Goal: Information Seeking & Learning: Learn about a topic

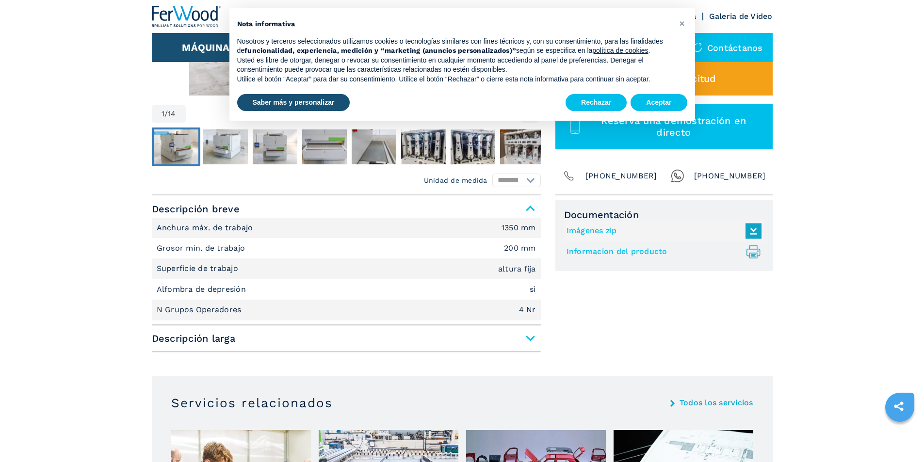
scroll to position [243, 0]
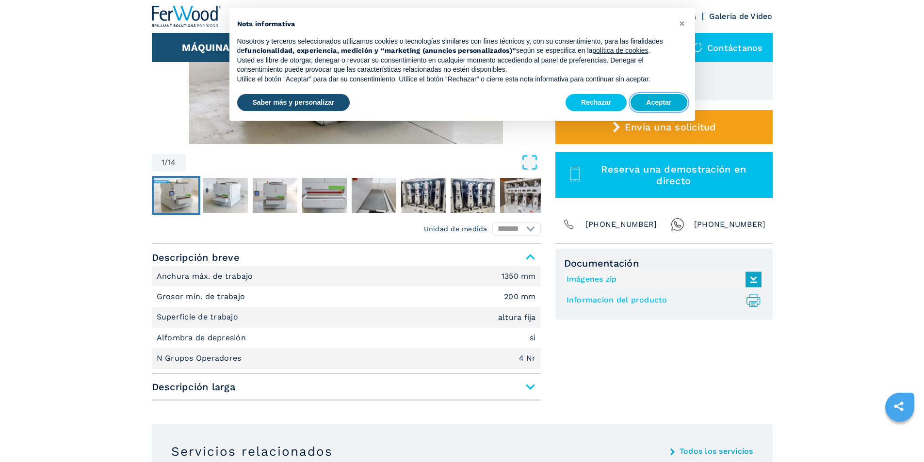
click at [661, 101] on button "Aceptar" at bounding box center [659, 102] width 56 height 17
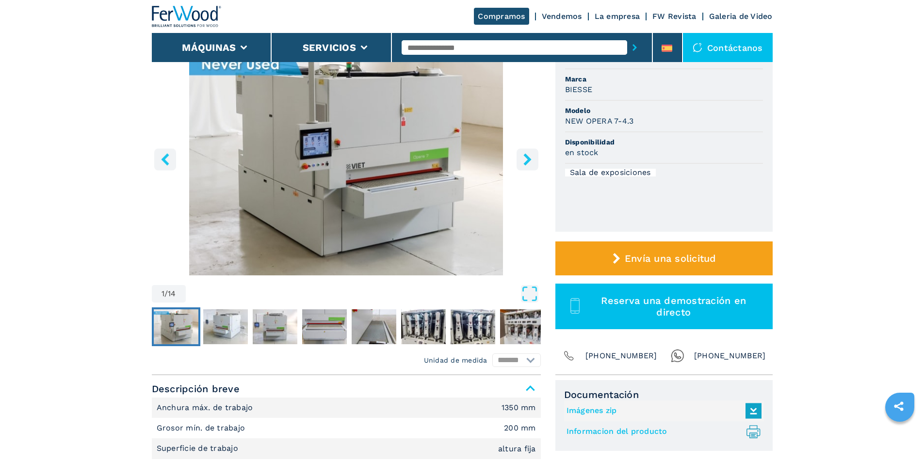
scroll to position [97, 0]
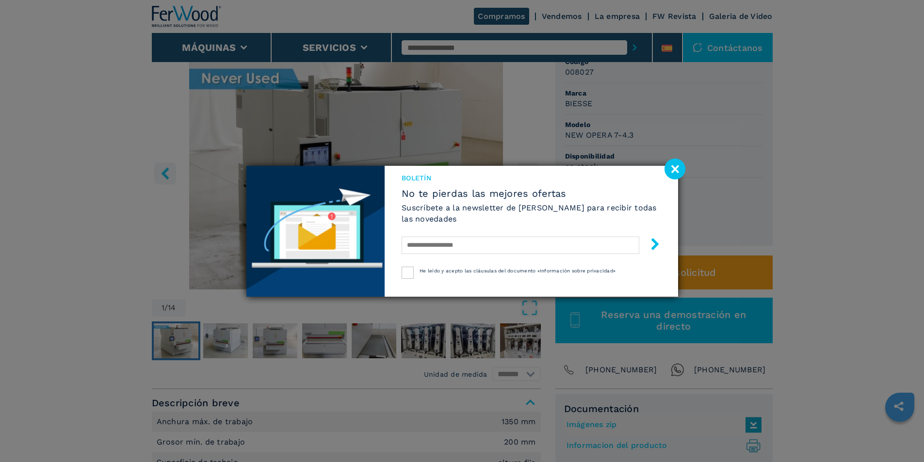
click at [678, 167] on image at bounding box center [674, 169] width 21 height 21
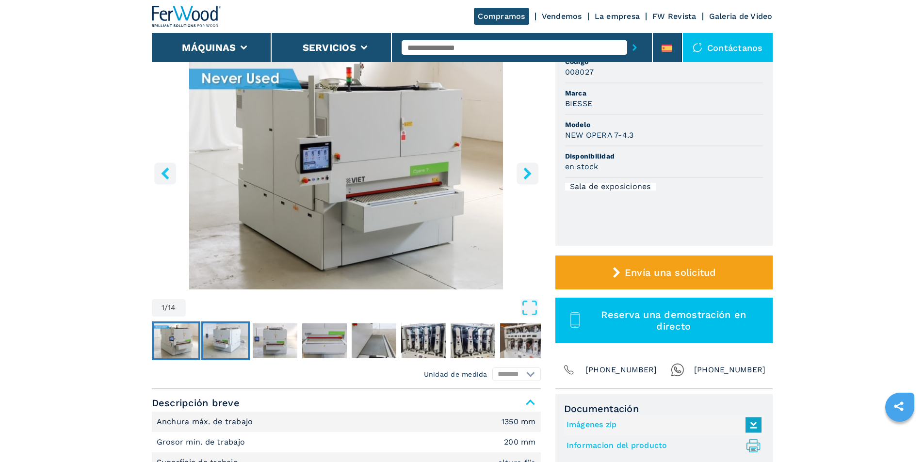
click at [221, 344] on img "Go to Slide 2" at bounding box center [225, 341] width 45 height 35
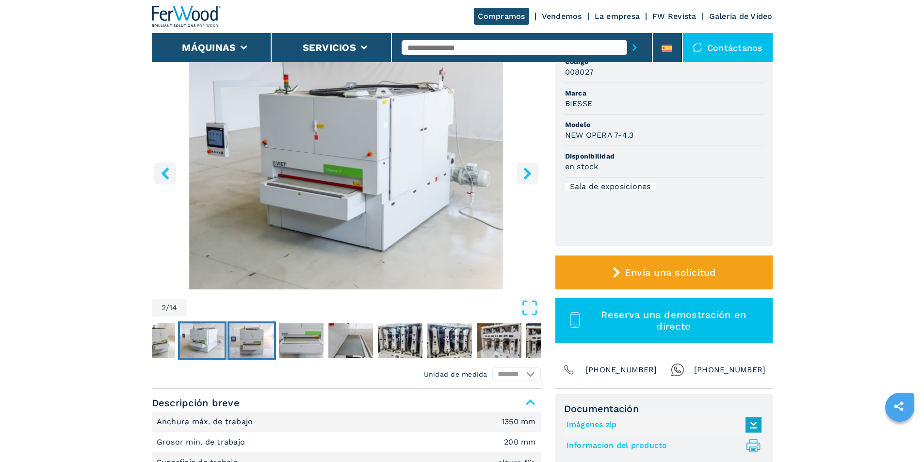
click at [258, 339] on img "Go to Slide 3" at bounding box center [251, 341] width 45 height 35
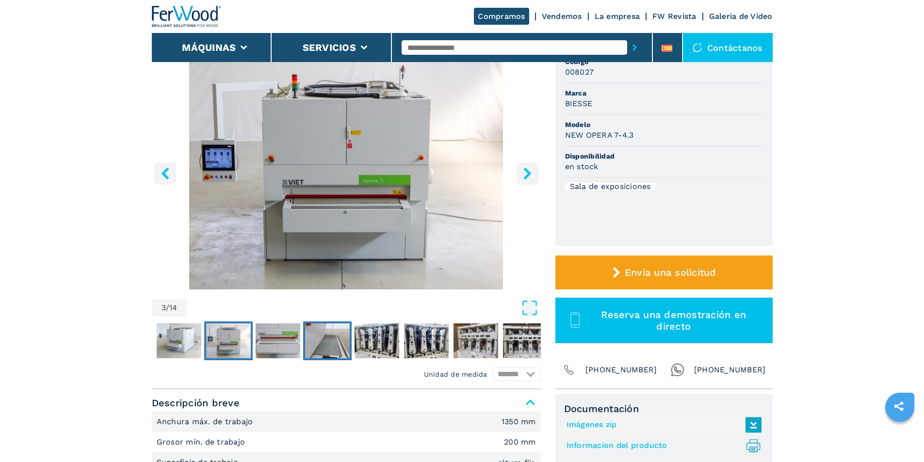
click at [309, 343] on img "Go to Slide 5" at bounding box center [327, 341] width 45 height 35
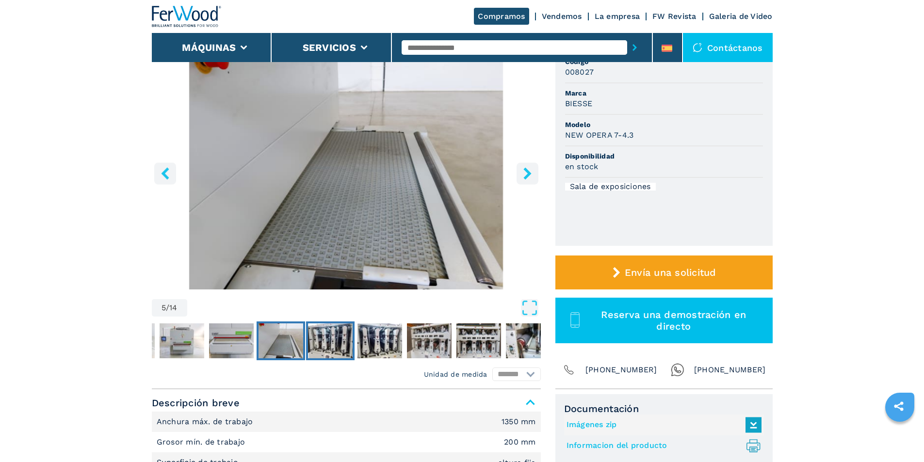
click at [328, 340] on img "Go to Slide 6" at bounding box center [330, 341] width 45 height 35
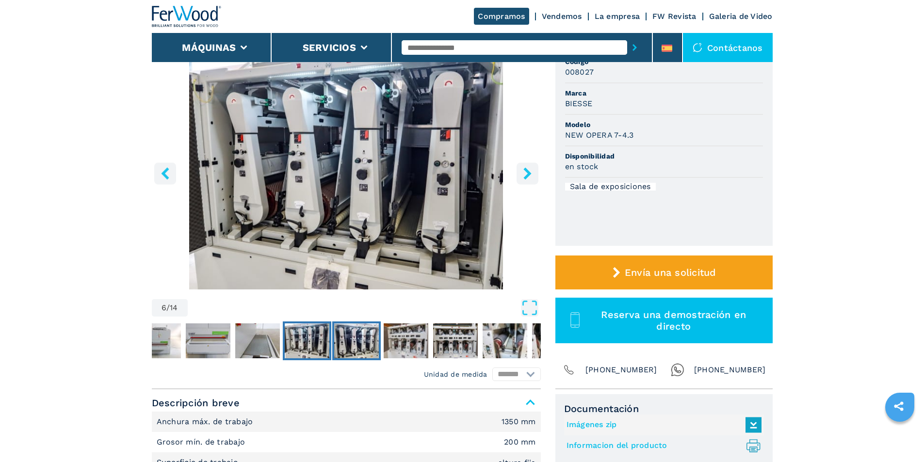
click at [366, 342] on img "Go to Slide 7" at bounding box center [356, 341] width 45 height 35
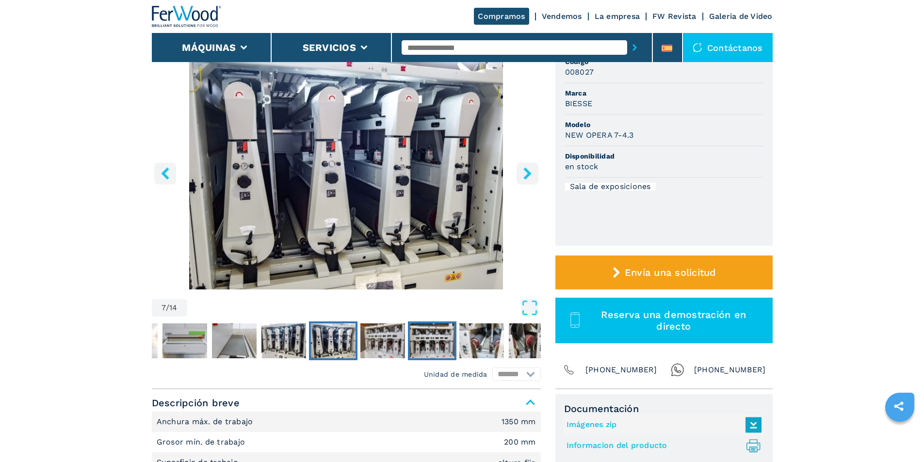
click at [422, 336] on img "Go to Slide 9" at bounding box center [432, 341] width 45 height 35
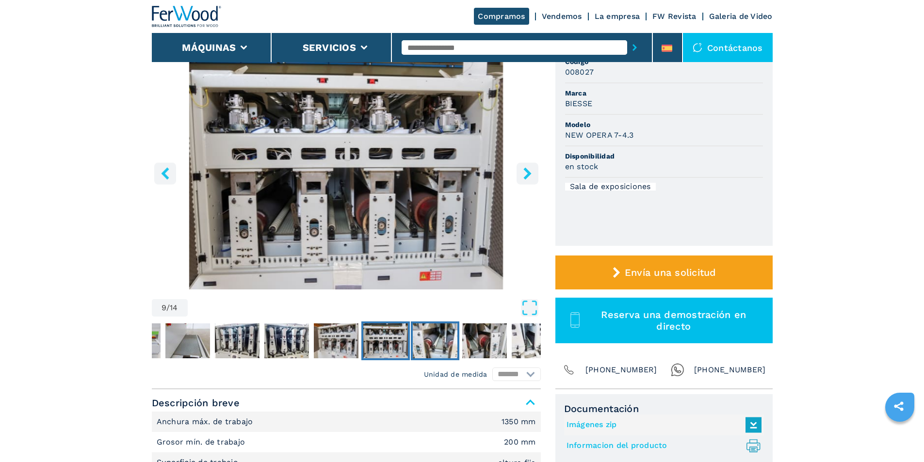
click at [440, 338] on img "Go to Slide 10" at bounding box center [435, 341] width 45 height 35
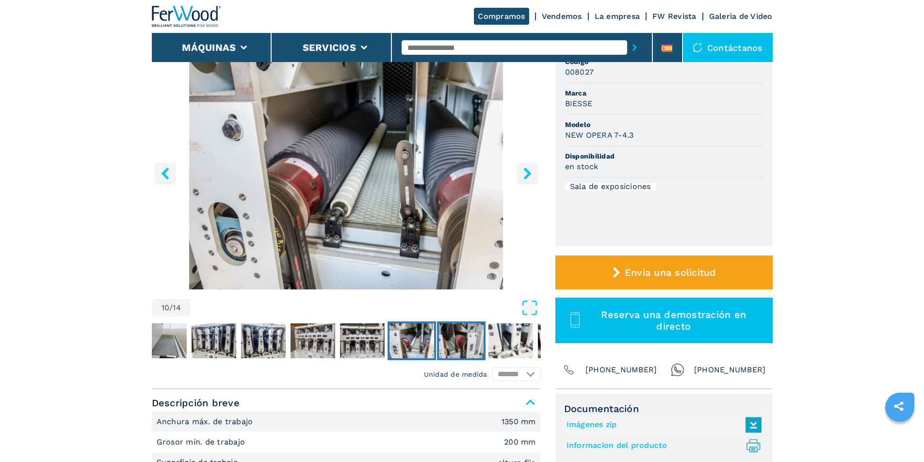
click at [462, 340] on img "Go to Slide 11" at bounding box center [461, 341] width 45 height 35
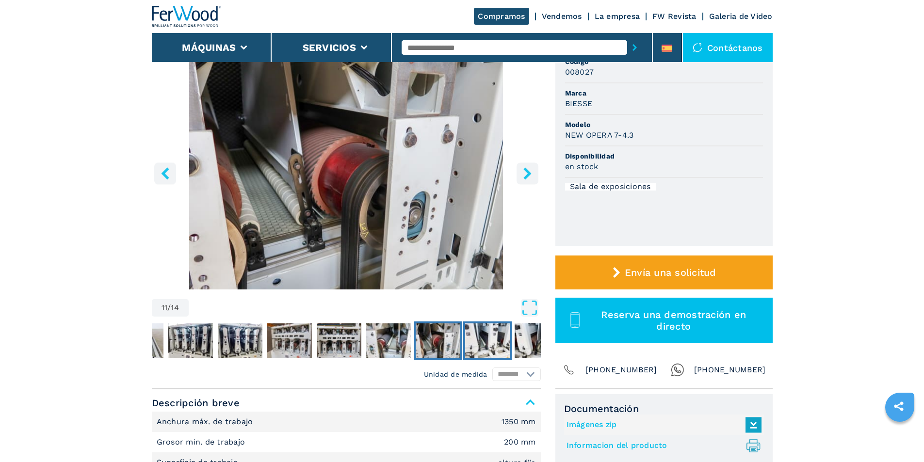
click at [478, 340] on img "Go to Slide 12" at bounding box center [487, 341] width 45 height 35
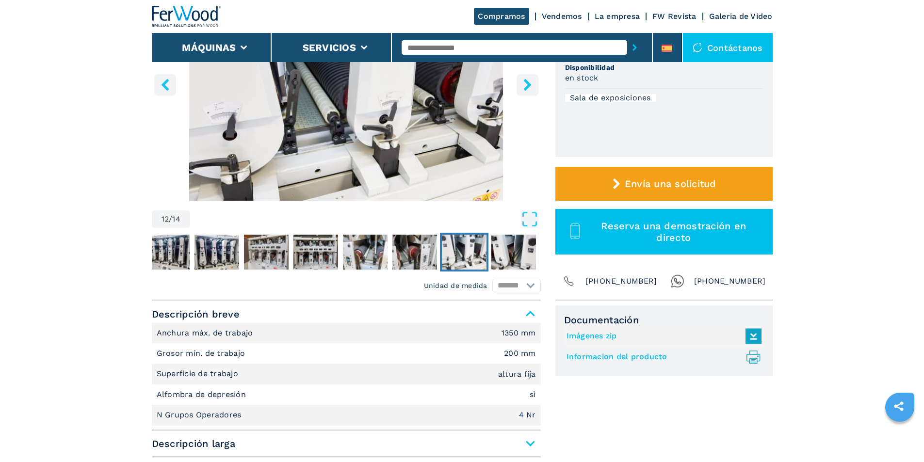
scroll to position [194, 0]
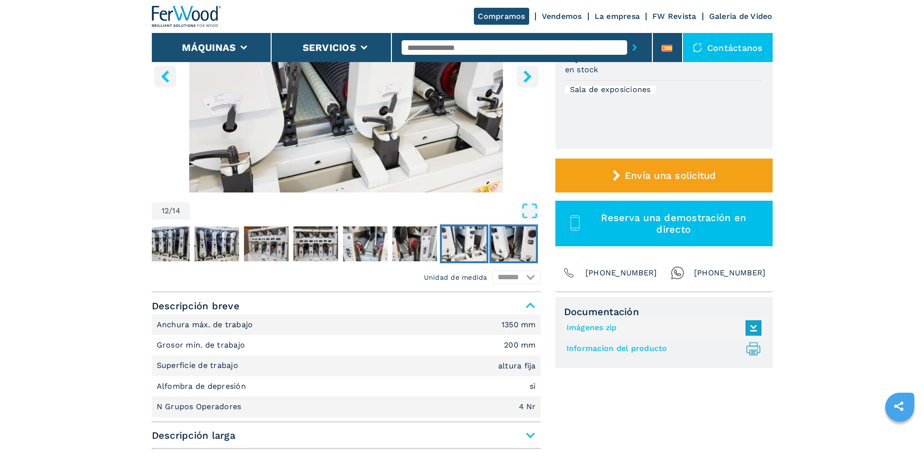
click at [516, 245] on img "Go to Slide 13" at bounding box center [513, 244] width 45 height 35
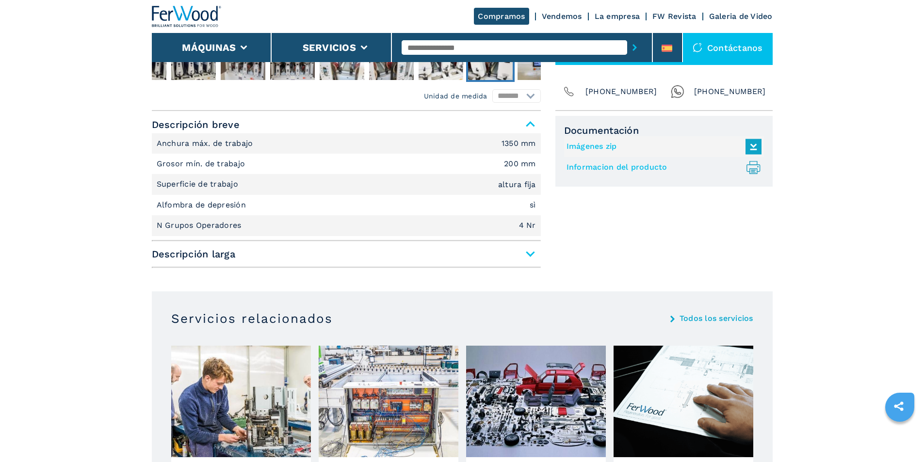
scroll to position [388, 0]
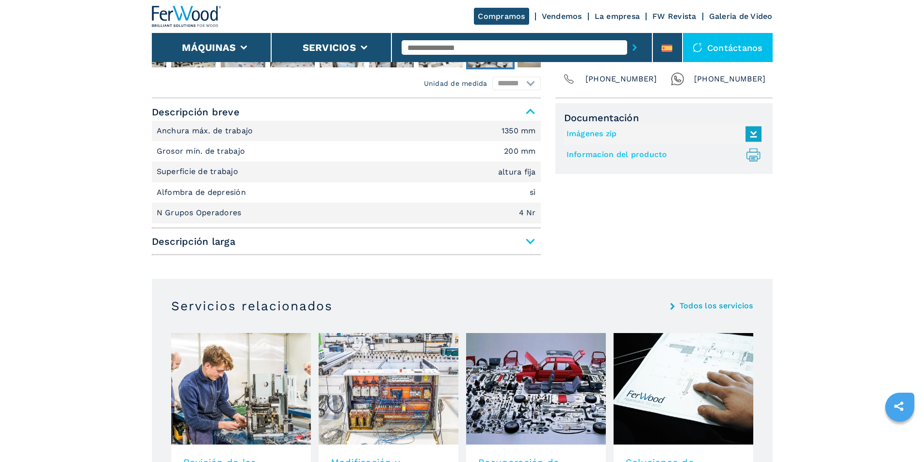
click at [529, 242] on span "Descripción larga" at bounding box center [346, 241] width 389 height 17
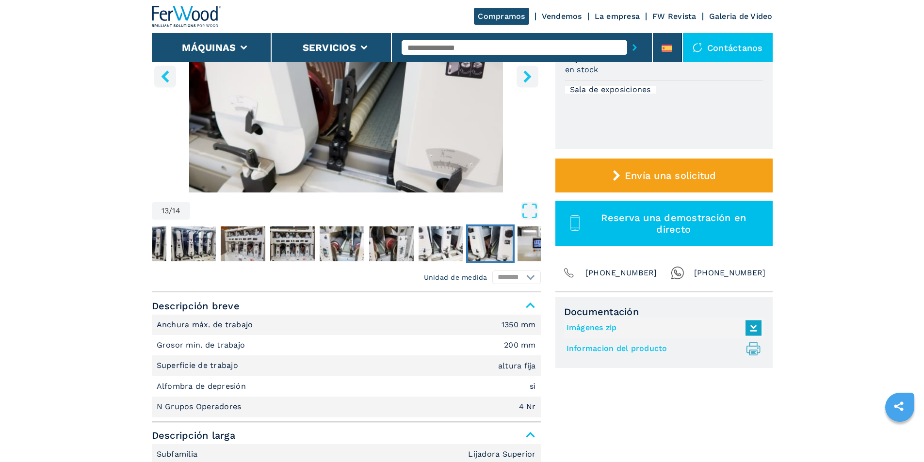
scroll to position [0, 0]
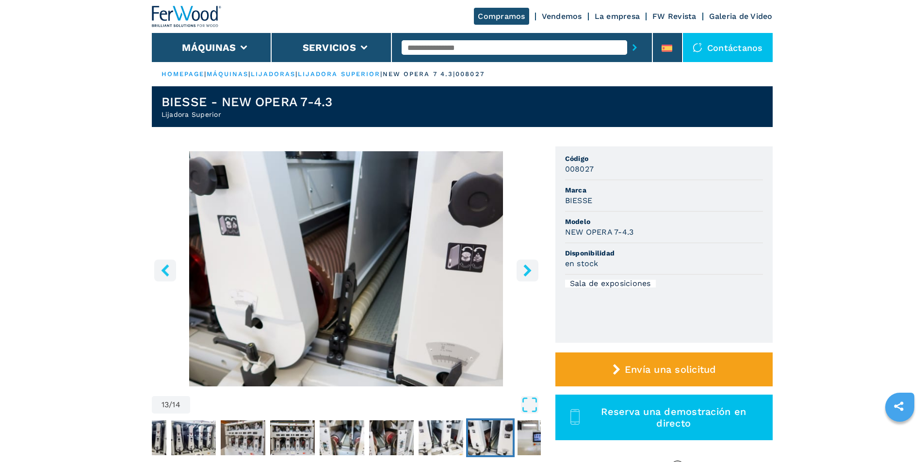
click at [165, 268] on icon "left-button" at bounding box center [165, 270] width 8 height 12
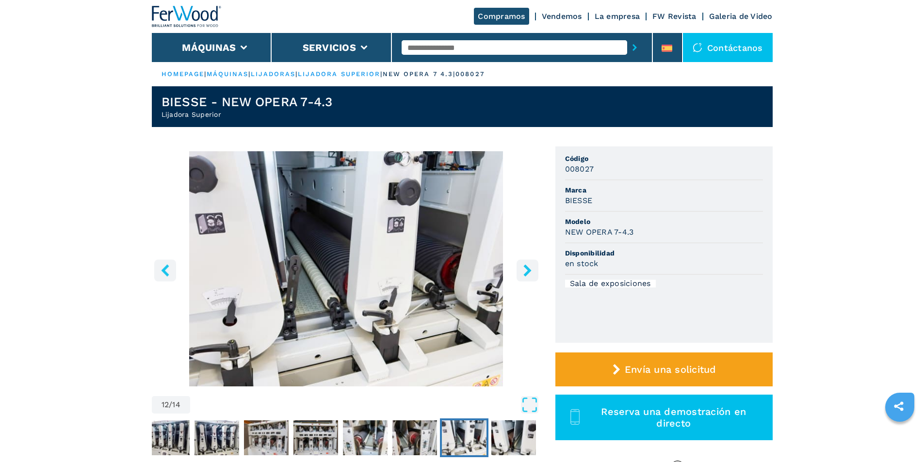
click at [165, 268] on icon "left-button" at bounding box center [165, 270] width 8 height 12
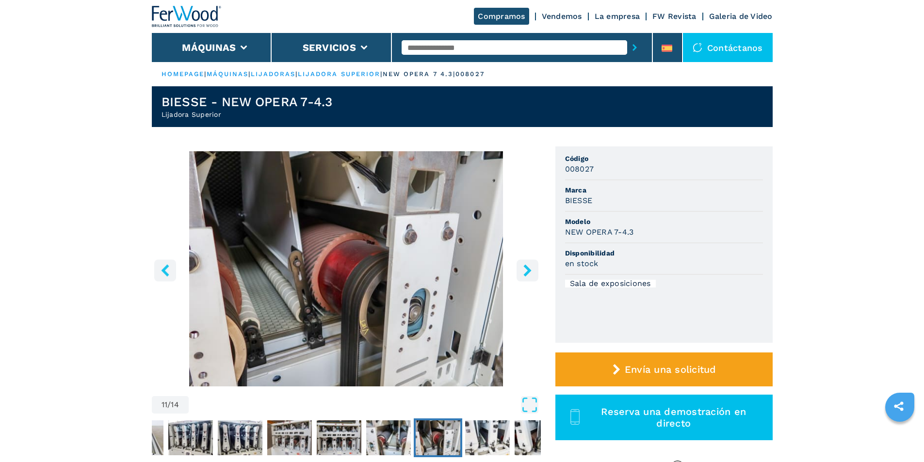
click at [165, 268] on icon "left-button" at bounding box center [165, 270] width 8 height 12
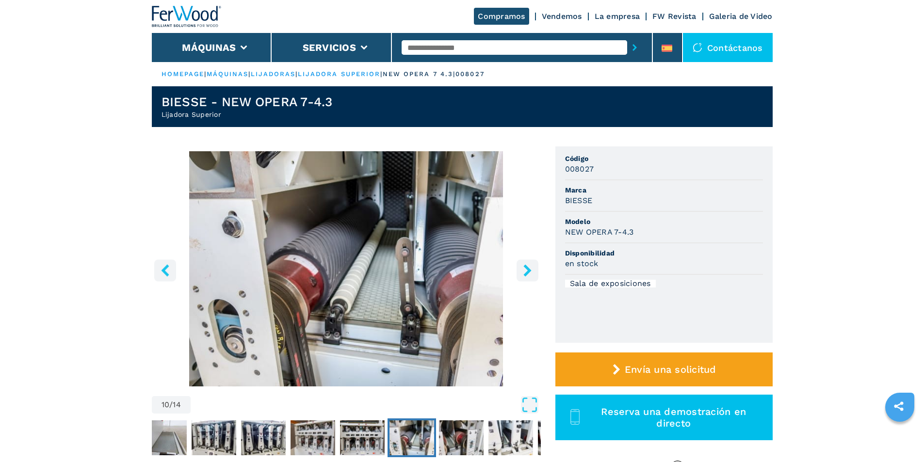
click at [165, 268] on icon "left-button" at bounding box center [165, 270] width 8 height 12
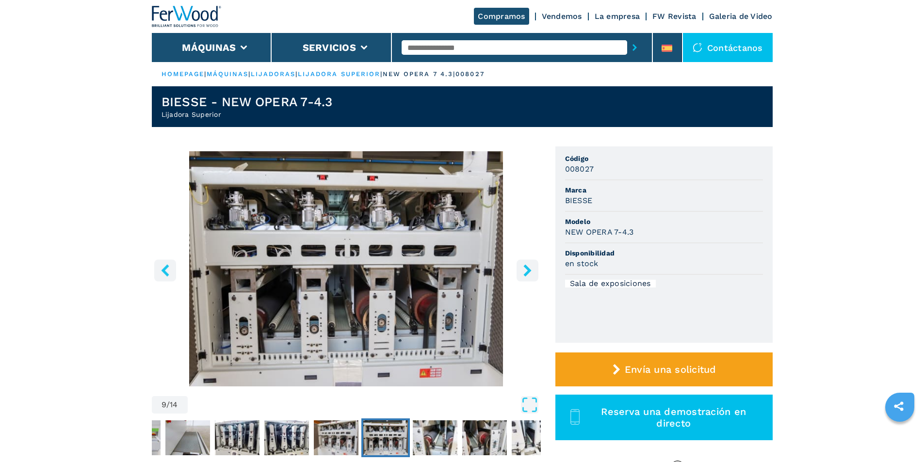
click at [165, 268] on icon "left-button" at bounding box center [165, 270] width 8 height 12
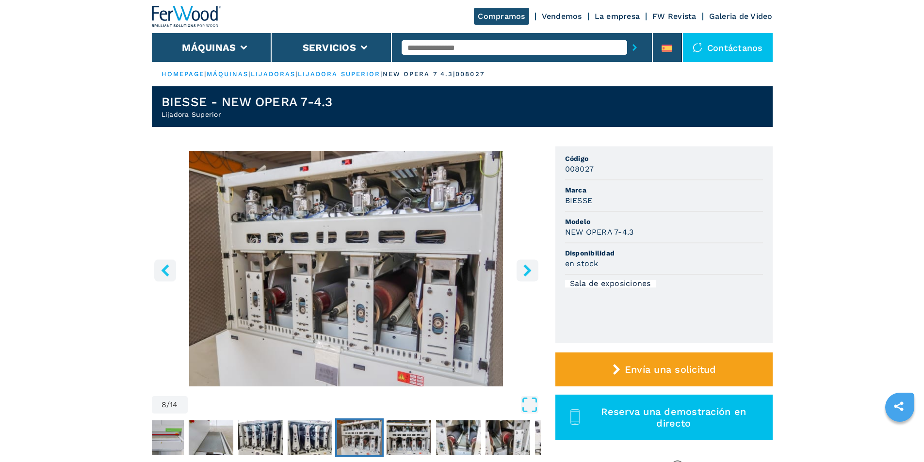
click at [165, 268] on icon "left-button" at bounding box center [165, 270] width 8 height 12
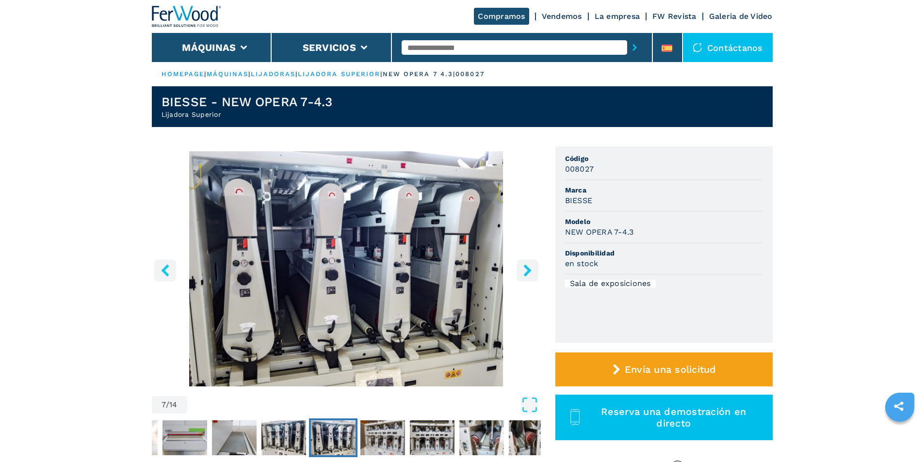
click at [165, 268] on icon "left-button" at bounding box center [165, 270] width 8 height 12
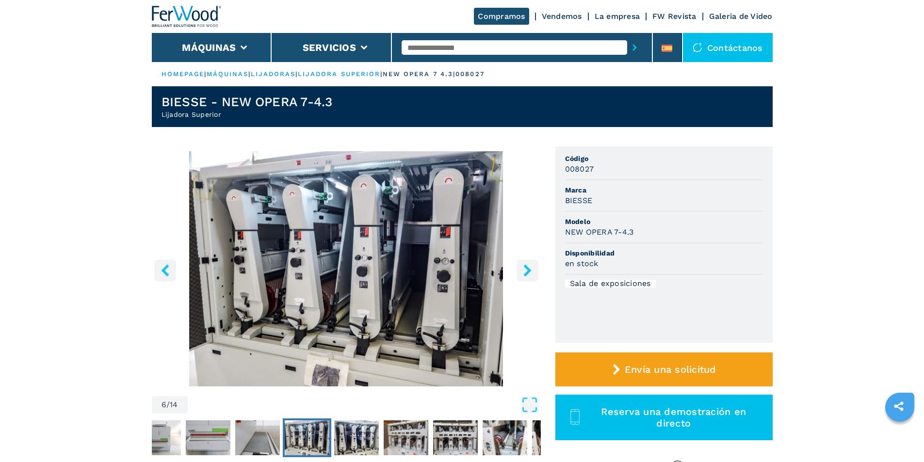
click at [165, 268] on icon "left-button" at bounding box center [165, 270] width 8 height 12
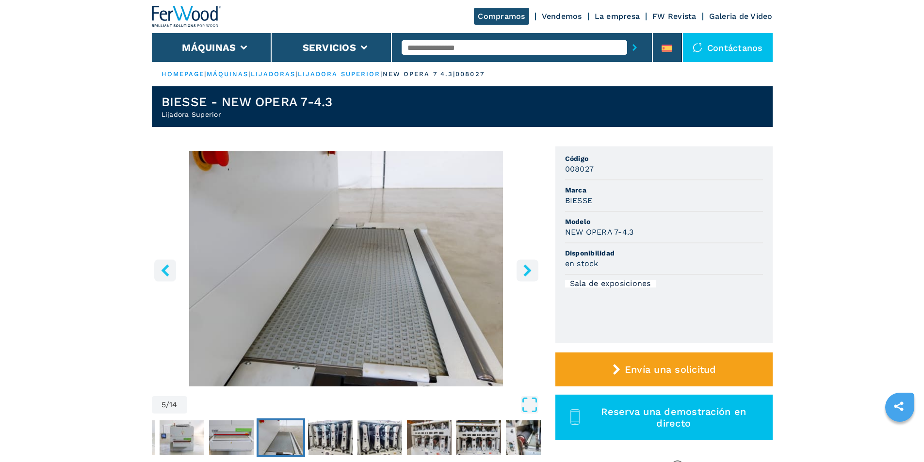
click at [165, 268] on icon "left-button" at bounding box center [165, 270] width 8 height 12
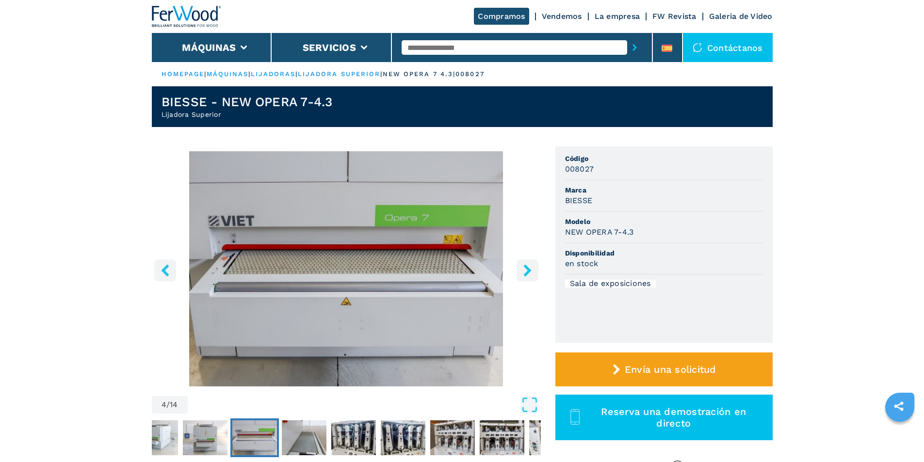
click at [165, 268] on icon "left-button" at bounding box center [165, 270] width 8 height 12
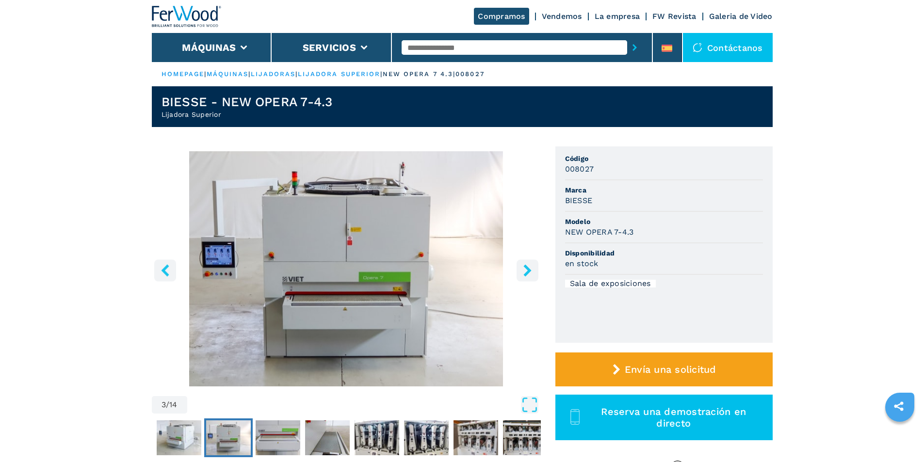
click at [165, 268] on icon "left-button" at bounding box center [165, 270] width 8 height 12
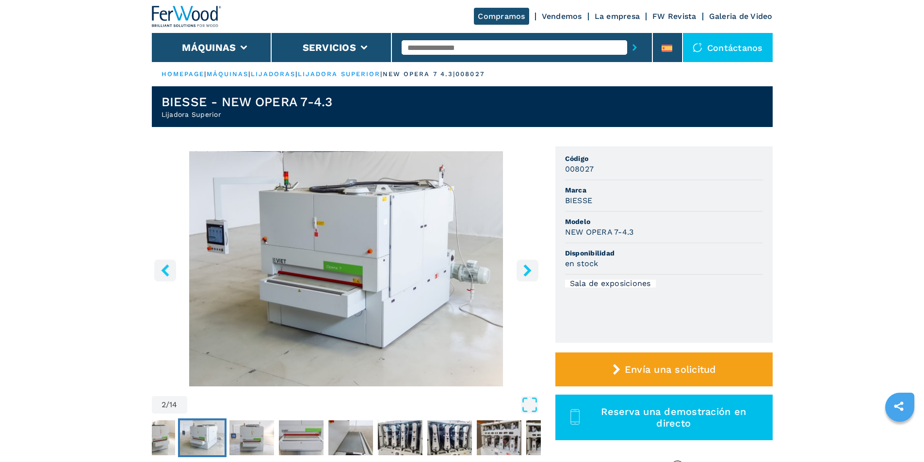
click at [165, 268] on icon "left-button" at bounding box center [165, 270] width 8 height 12
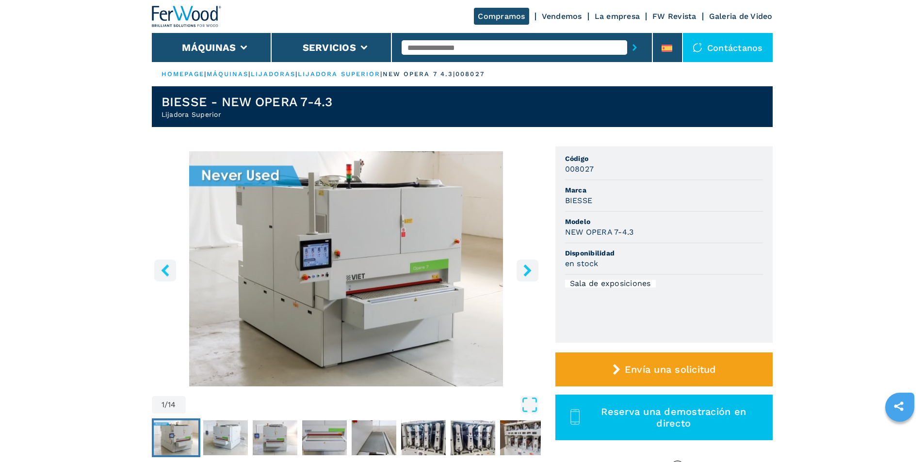
click at [165, 268] on icon "left-button" at bounding box center [165, 270] width 8 height 12
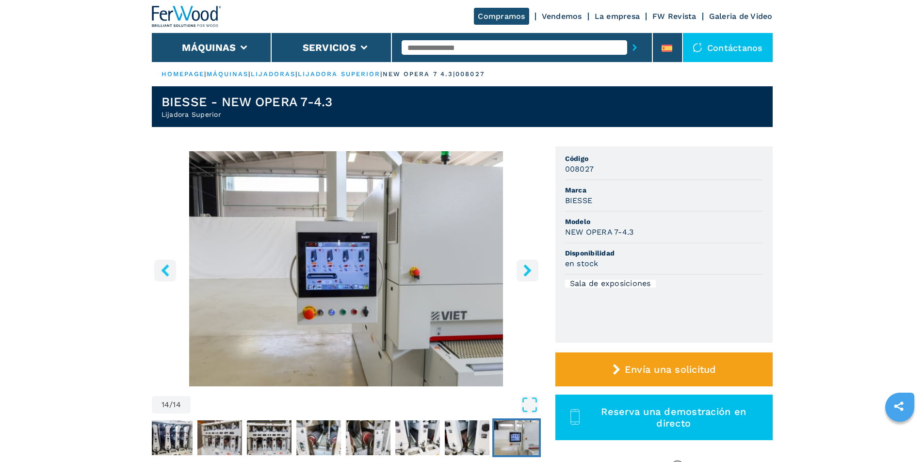
click at [165, 268] on icon "left-button" at bounding box center [165, 270] width 8 height 12
click at [358, 229] on img "Go to Slide 14" at bounding box center [346, 268] width 389 height 235
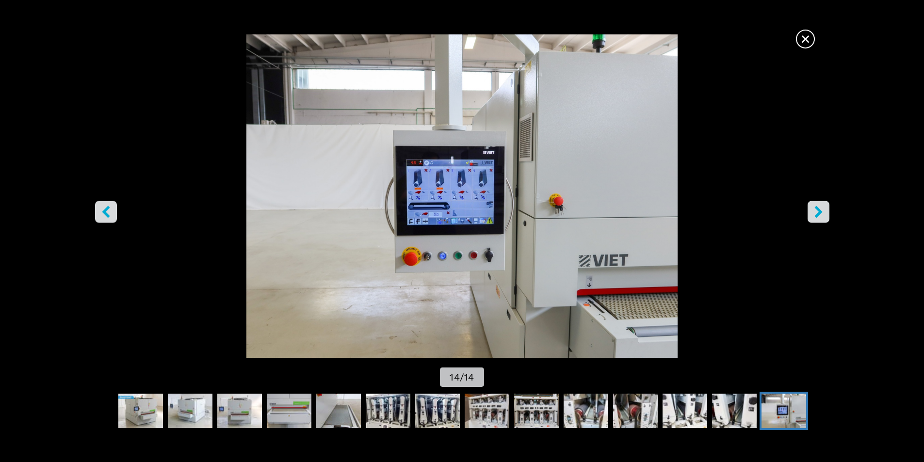
click at [809, 39] on span "×" at bounding box center [805, 37] width 17 height 17
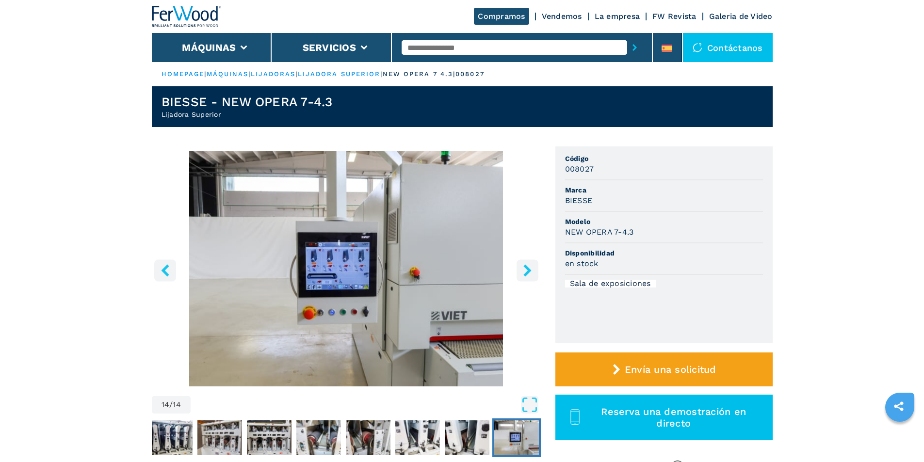
click at [160, 272] on icon "left-button" at bounding box center [165, 270] width 12 height 12
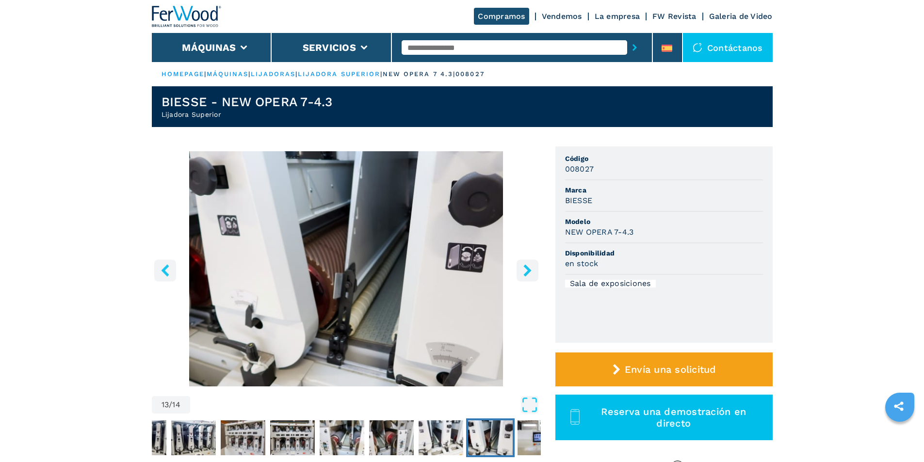
click at [160, 272] on icon "left-button" at bounding box center [165, 270] width 12 height 12
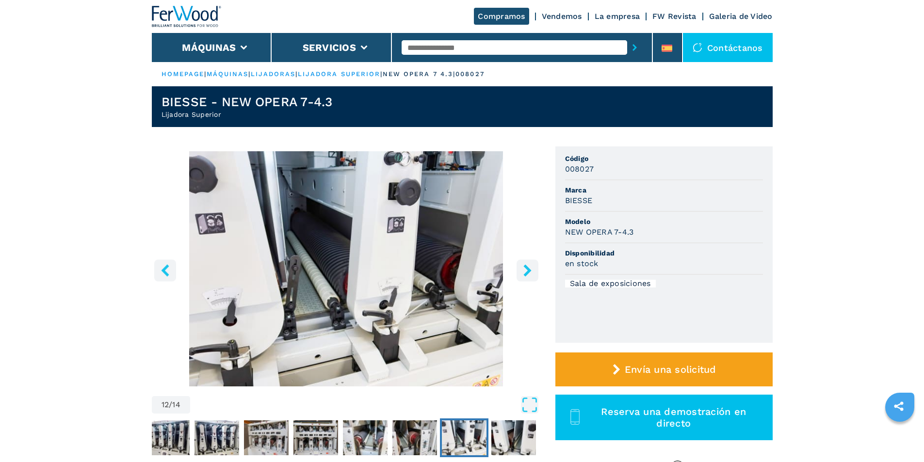
click at [160, 272] on icon "left-button" at bounding box center [165, 270] width 12 height 12
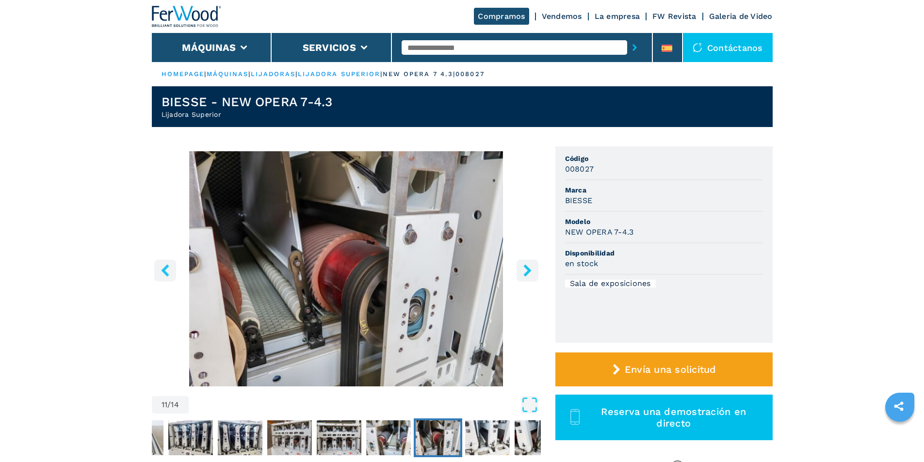
click at [160, 272] on icon "left-button" at bounding box center [165, 270] width 12 height 12
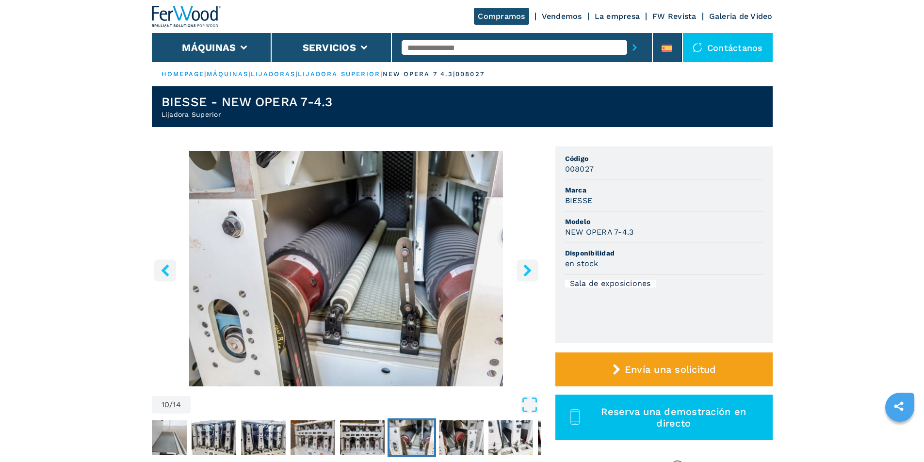
click at [160, 272] on icon "left-button" at bounding box center [165, 270] width 12 height 12
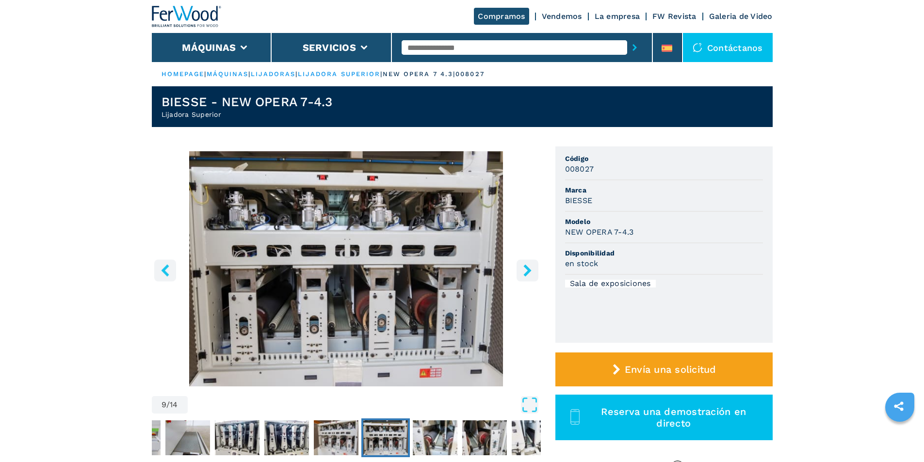
click at [160, 272] on icon "left-button" at bounding box center [165, 270] width 12 height 12
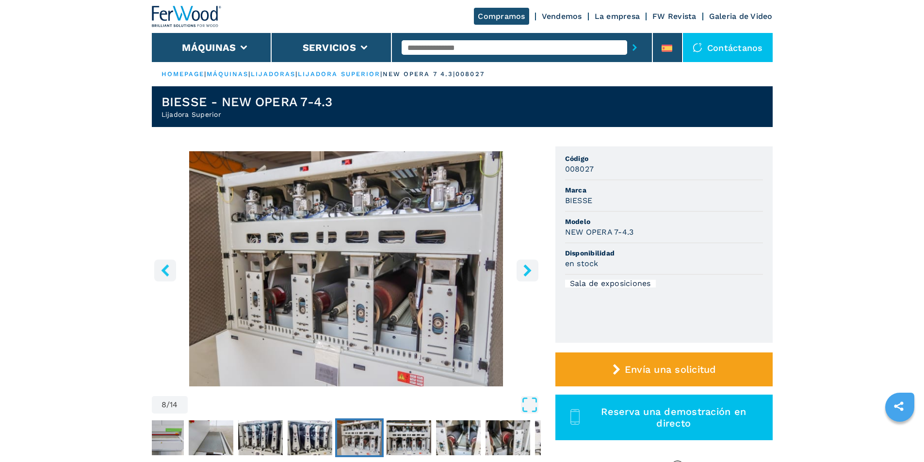
click at [160, 272] on icon "left-button" at bounding box center [165, 270] width 12 height 12
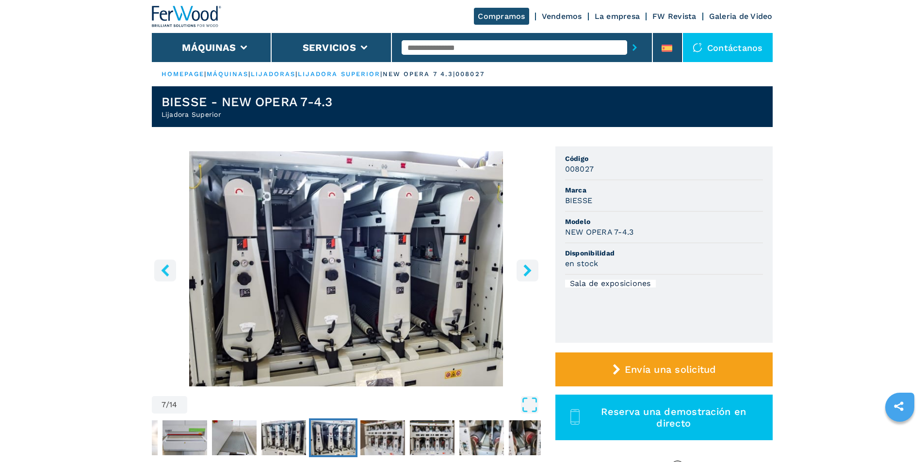
click at [160, 272] on icon "left-button" at bounding box center [165, 270] width 12 height 12
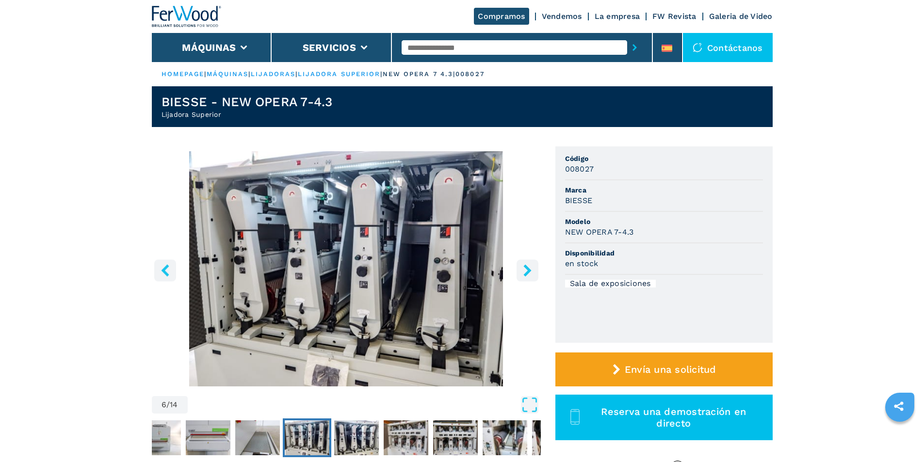
click at [160, 272] on icon "left-button" at bounding box center [165, 270] width 12 height 12
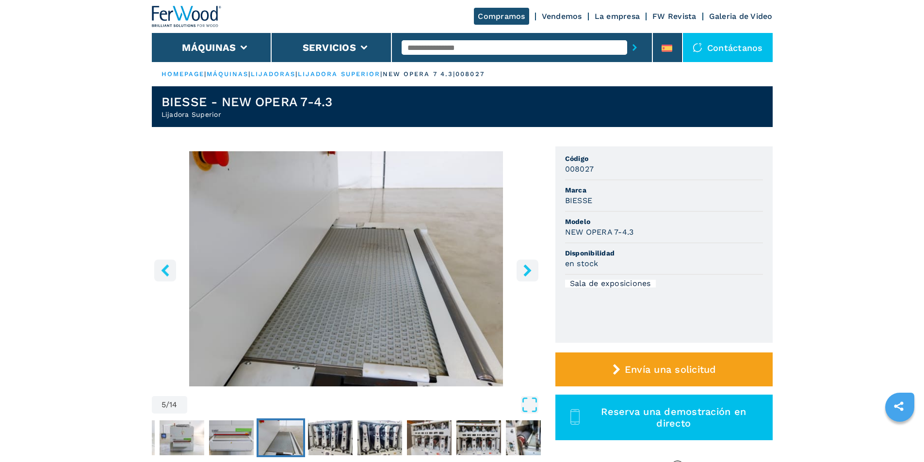
click at [160, 272] on icon "left-button" at bounding box center [165, 270] width 12 height 12
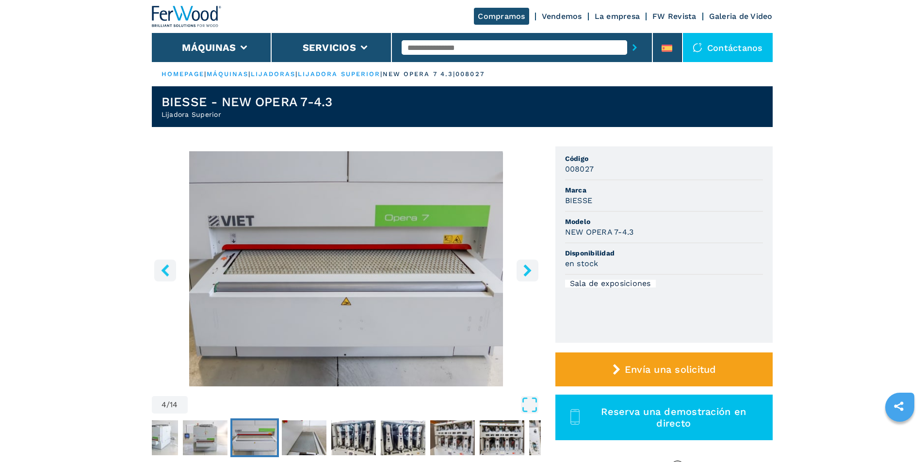
click at [160, 272] on icon "left-button" at bounding box center [165, 270] width 12 height 12
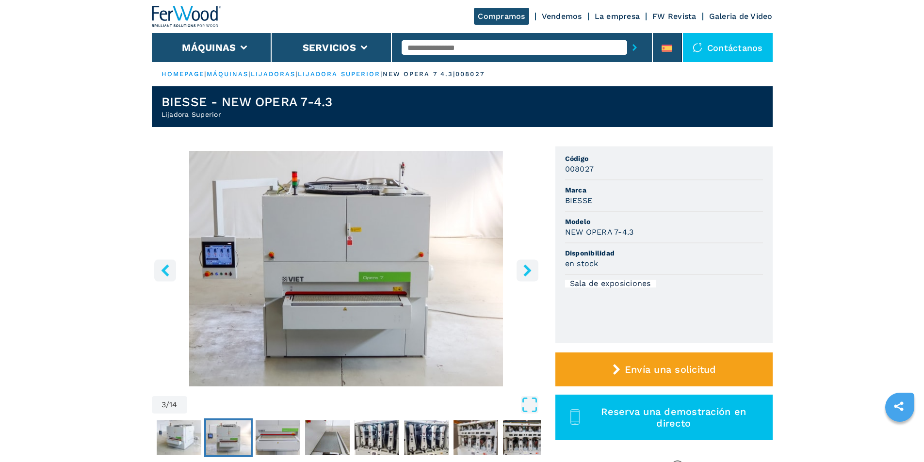
click at [160, 272] on icon "left-button" at bounding box center [165, 270] width 12 height 12
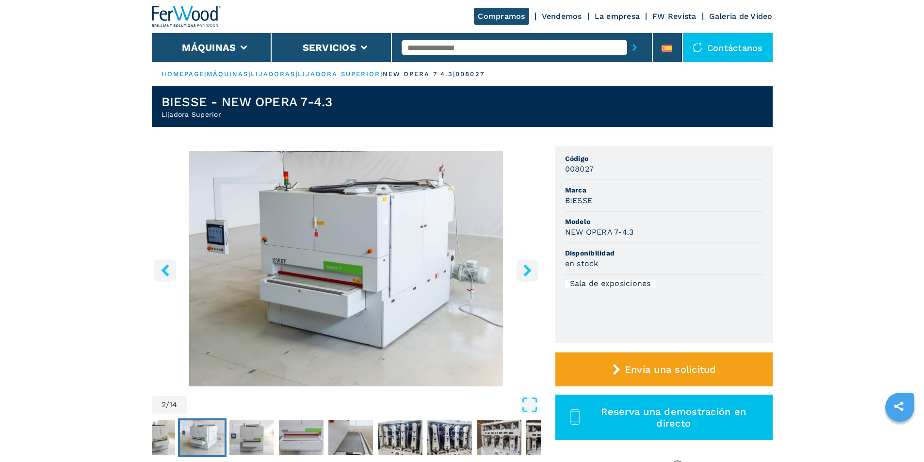
click at [160, 272] on icon "left-button" at bounding box center [165, 270] width 12 height 12
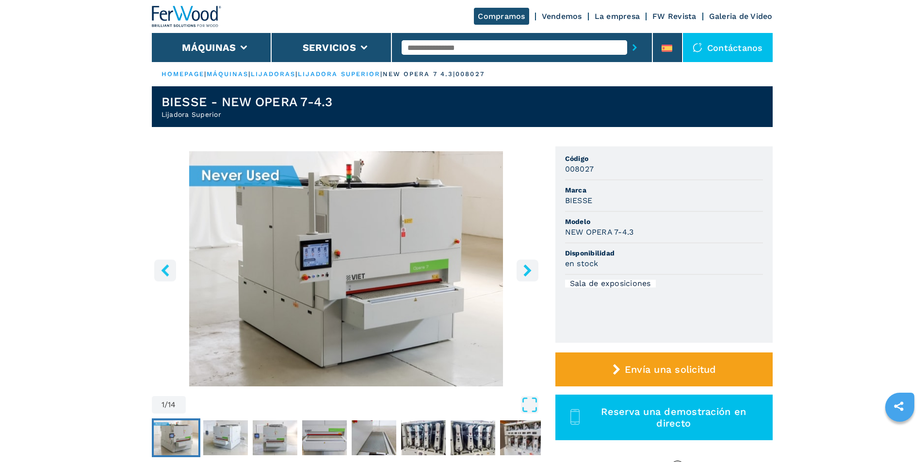
click at [160, 272] on icon "left-button" at bounding box center [165, 270] width 12 height 12
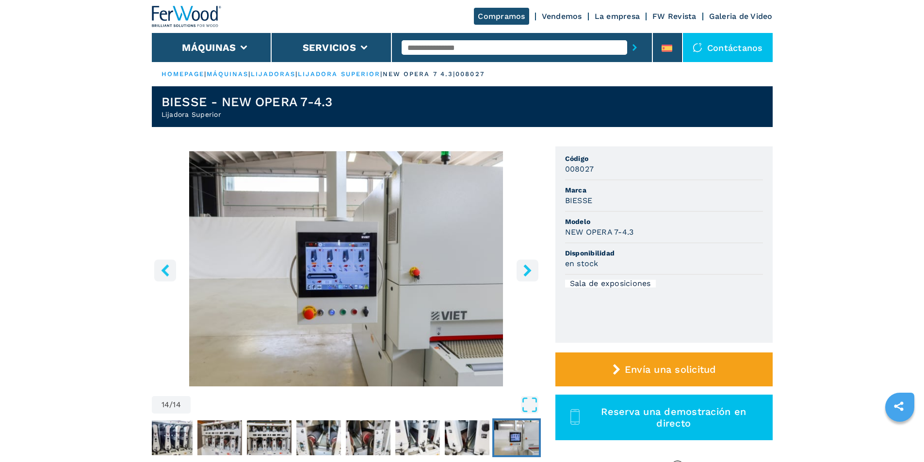
click at [521, 270] on icon "right-button" at bounding box center [527, 270] width 12 height 12
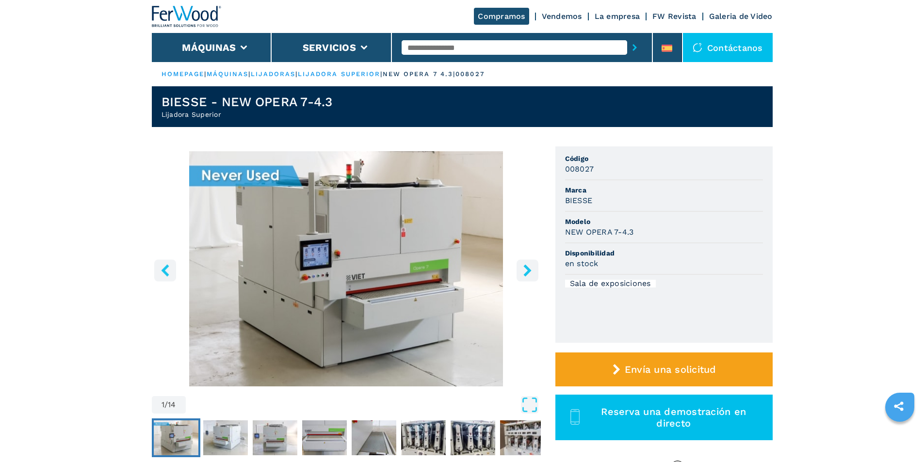
click at [369, 249] on img "Go to Slide 1" at bounding box center [346, 268] width 389 height 235
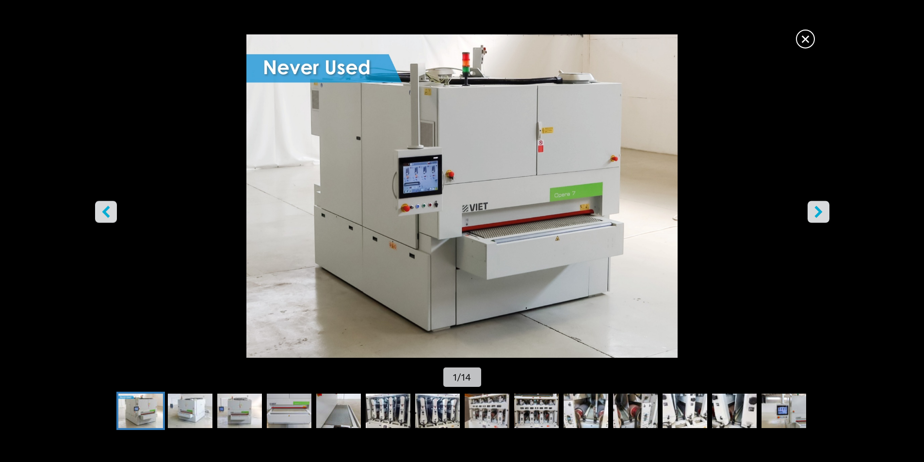
click at [820, 215] on icon "right-button" at bounding box center [818, 212] width 12 height 12
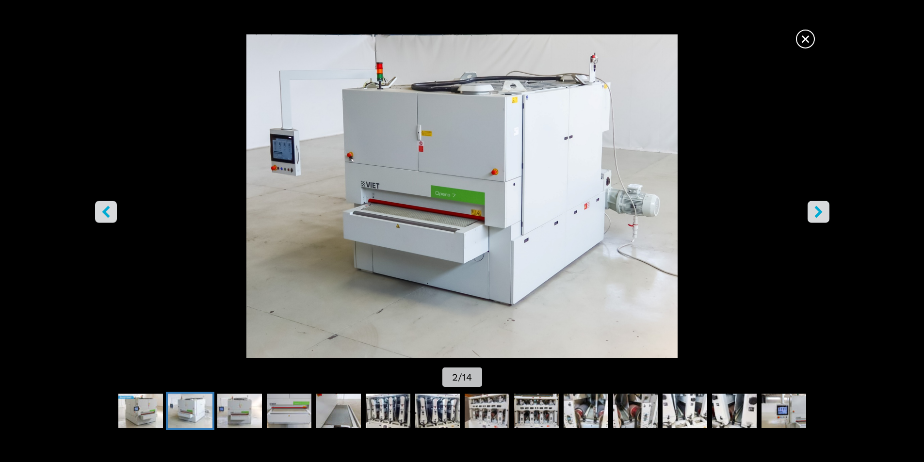
click at [820, 215] on icon "right-button" at bounding box center [818, 212] width 12 height 12
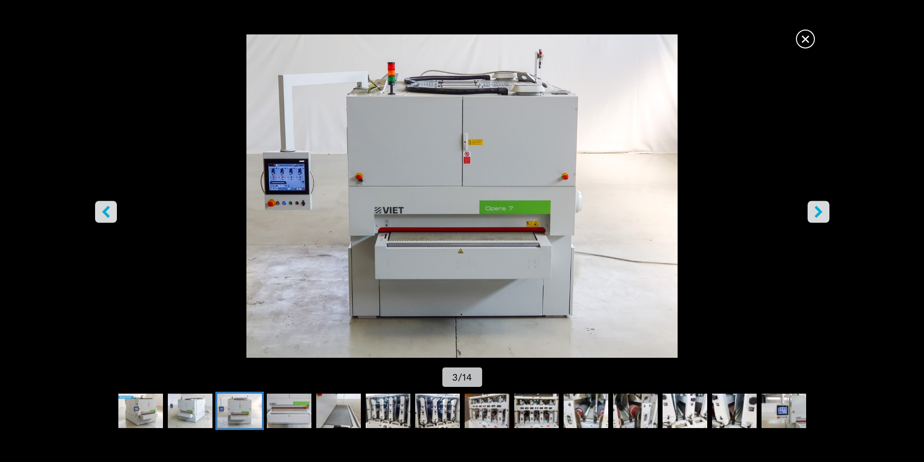
click at [820, 215] on icon "right-button" at bounding box center [818, 212] width 12 height 12
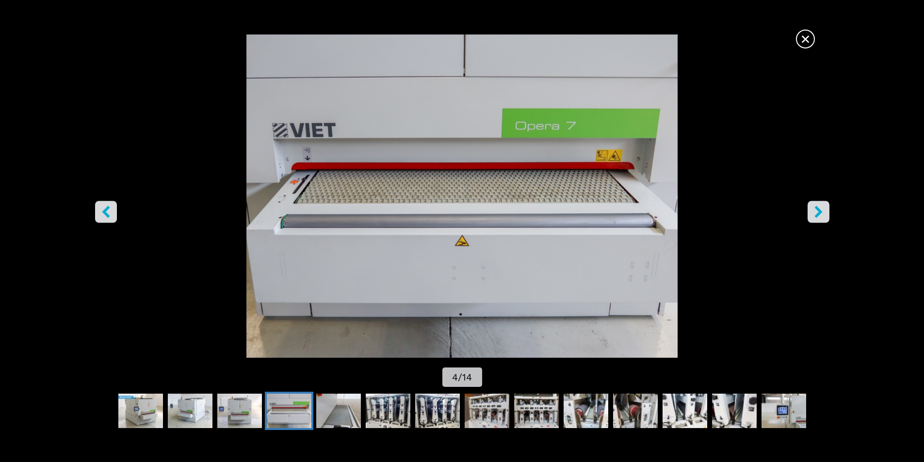
click at [820, 215] on icon "right-button" at bounding box center [818, 212] width 12 height 12
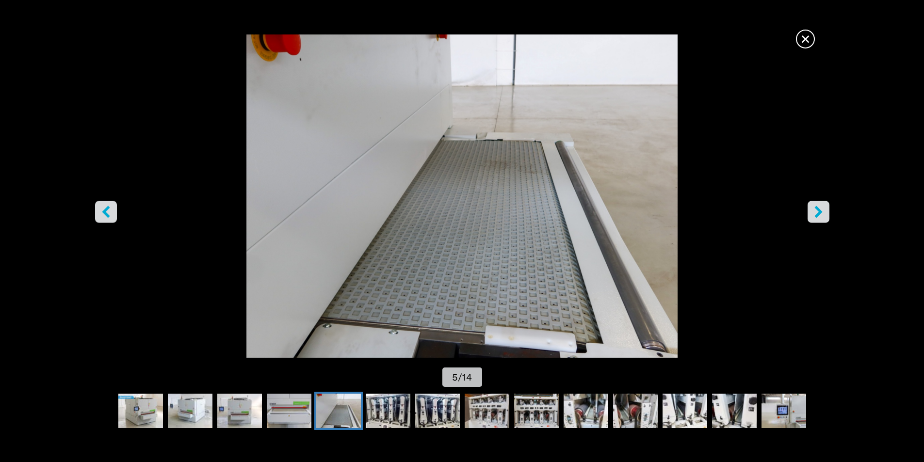
click at [823, 209] on icon "right-button" at bounding box center [818, 212] width 12 height 12
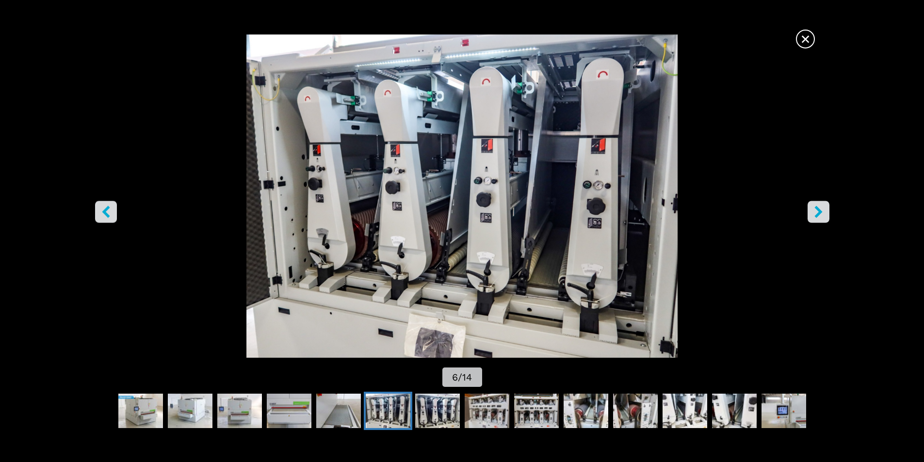
click at [823, 209] on icon "right-button" at bounding box center [818, 212] width 12 height 12
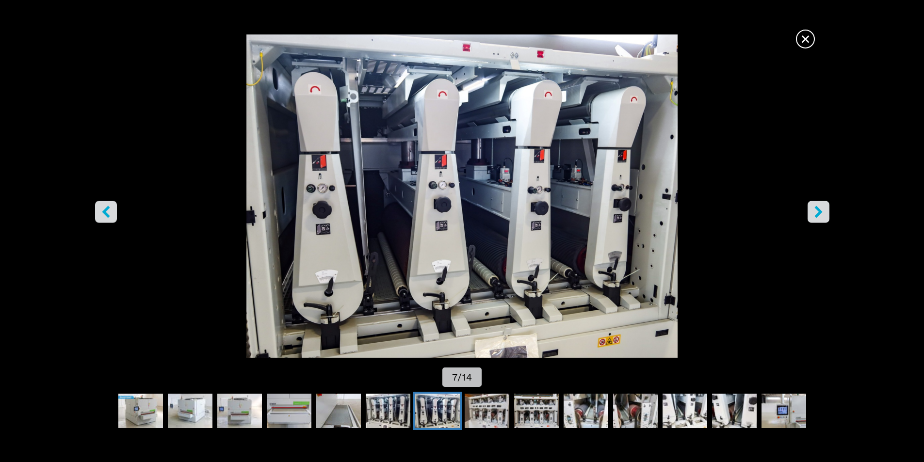
click at [823, 209] on icon "right-button" at bounding box center [818, 212] width 12 height 12
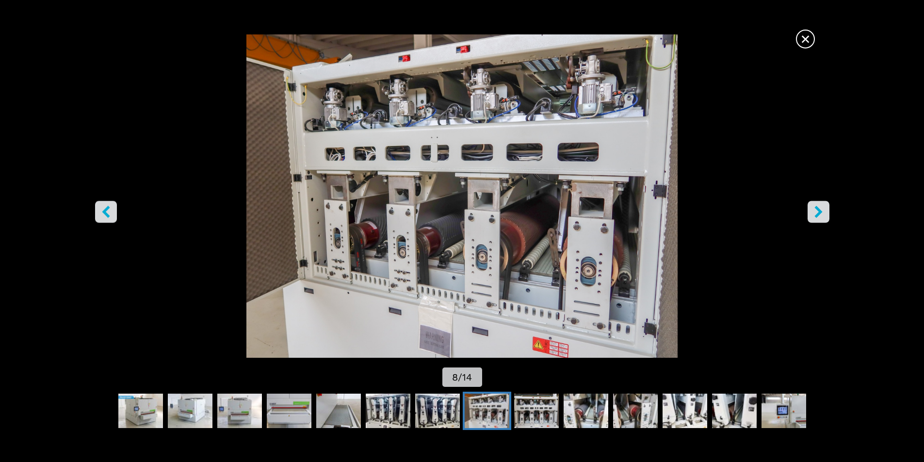
click at [820, 209] on icon "right-button" at bounding box center [818, 212] width 12 height 12
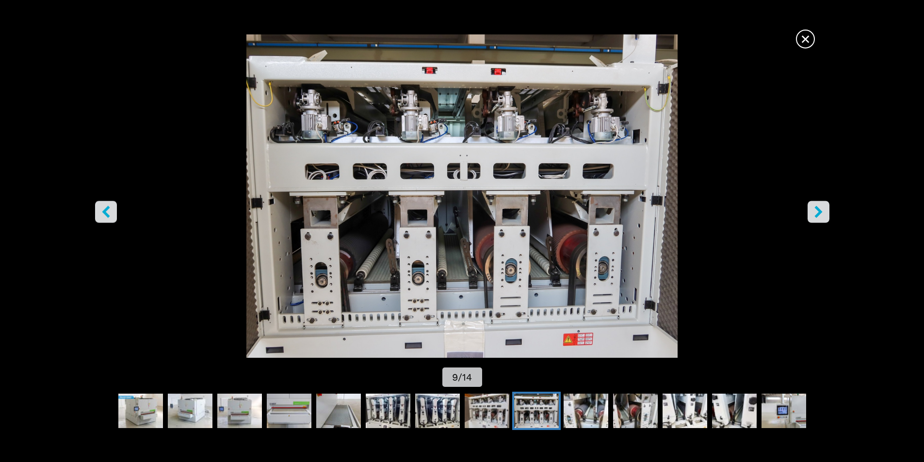
click at [820, 209] on icon "right-button" at bounding box center [818, 212] width 12 height 12
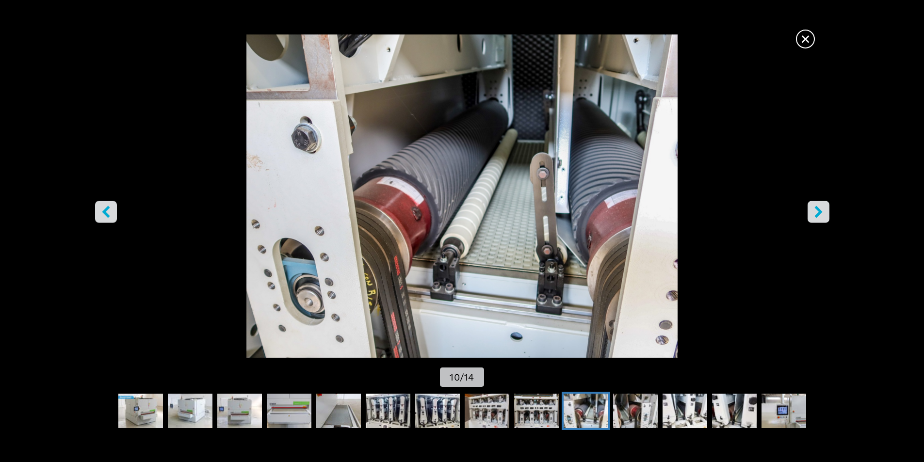
click at [820, 209] on icon "right-button" at bounding box center [818, 212] width 12 height 12
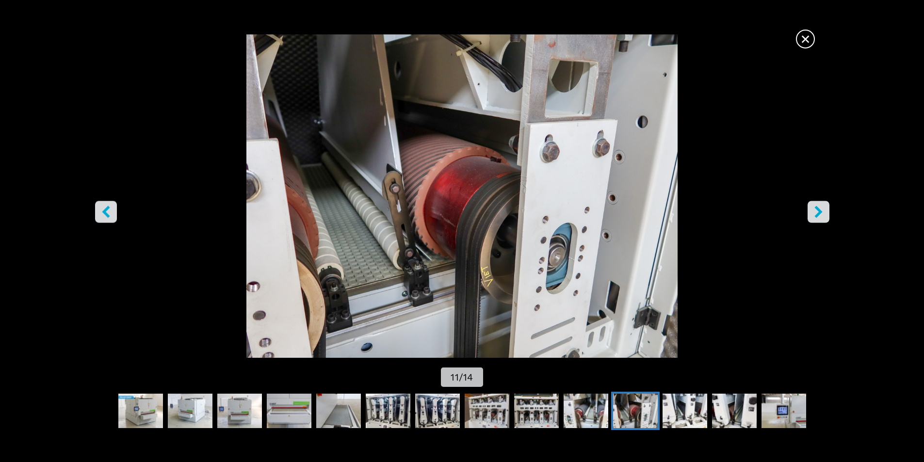
click at [820, 209] on icon "right-button" at bounding box center [818, 212] width 12 height 12
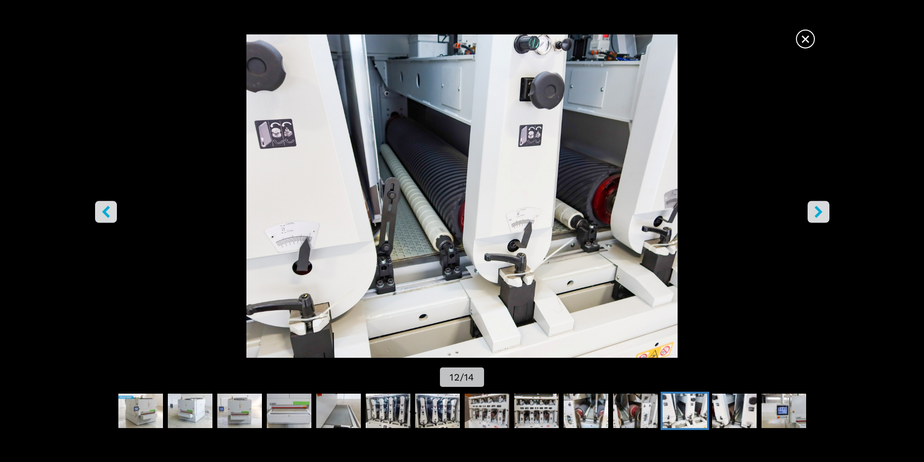
click at [820, 209] on icon "right-button" at bounding box center [818, 212] width 12 height 12
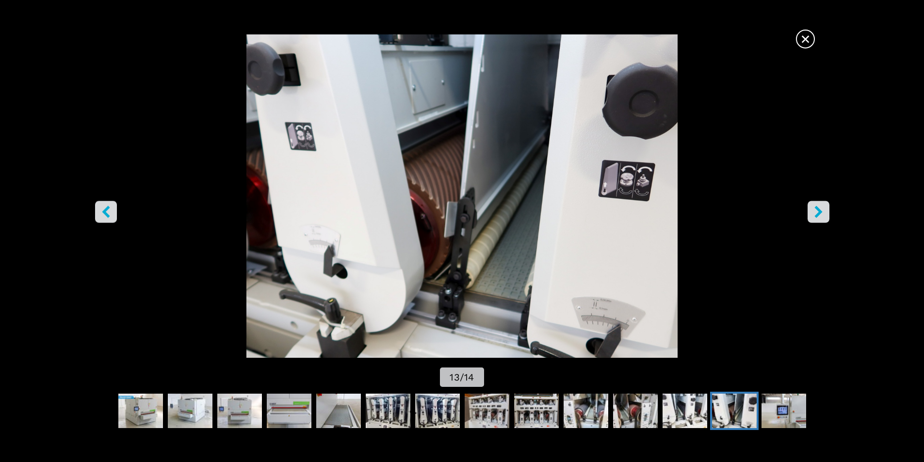
click at [820, 209] on icon "right-button" at bounding box center [818, 212] width 12 height 12
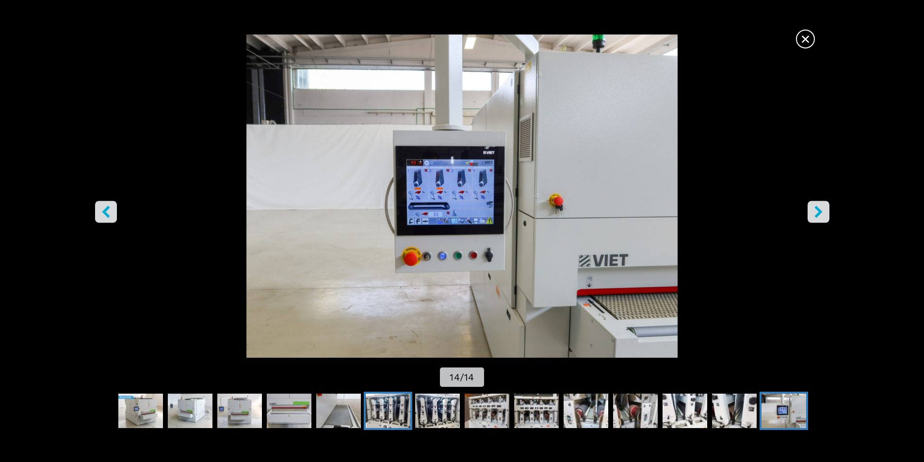
click at [397, 404] on img "Go to Slide 6" at bounding box center [388, 411] width 45 height 35
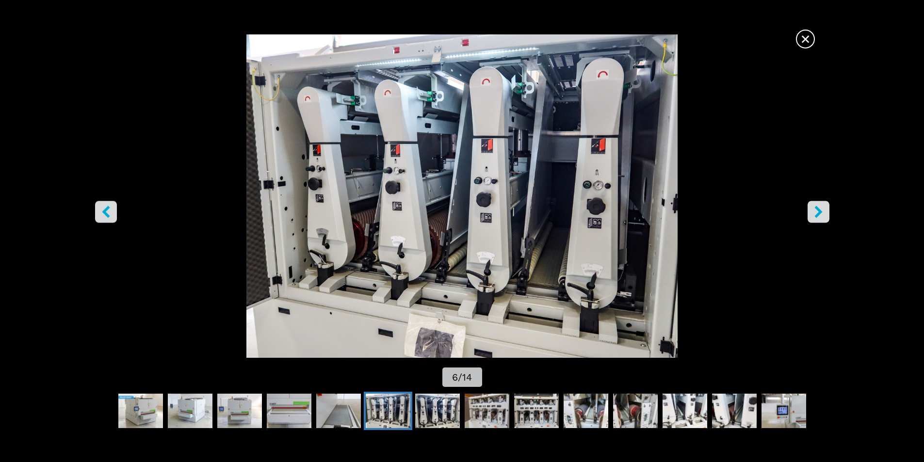
click at [824, 215] on icon "right-button" at bounding box center [818, 212] width 12 height 12
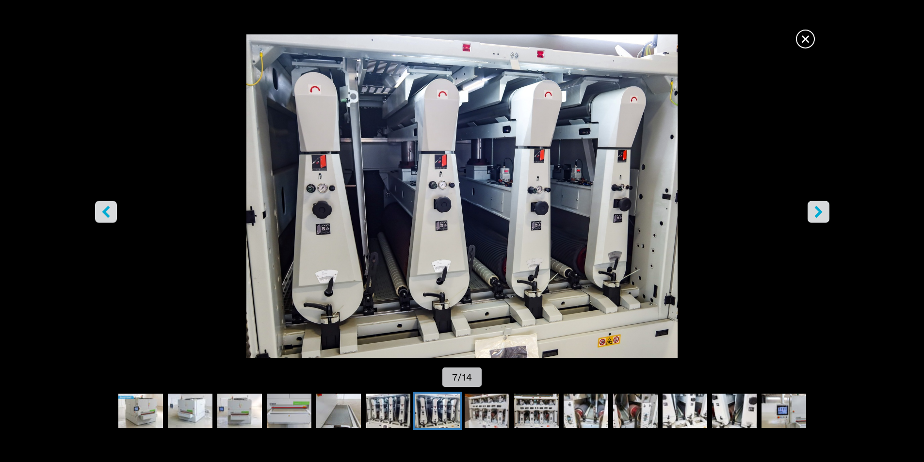
click at [817, 203] on button "right-button" at bounding box center [819, 212] width 22 height 22
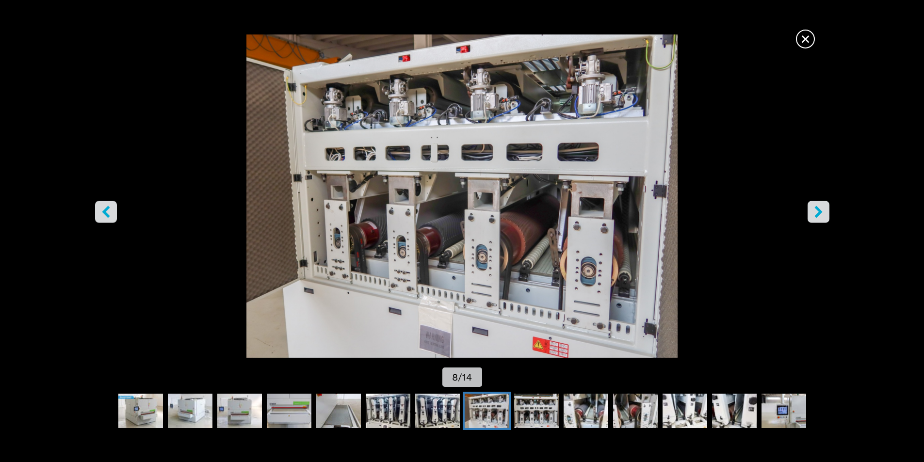
click at [813, 211] on icon "right-button" at bounding box center [818, 212] width 12 height 12
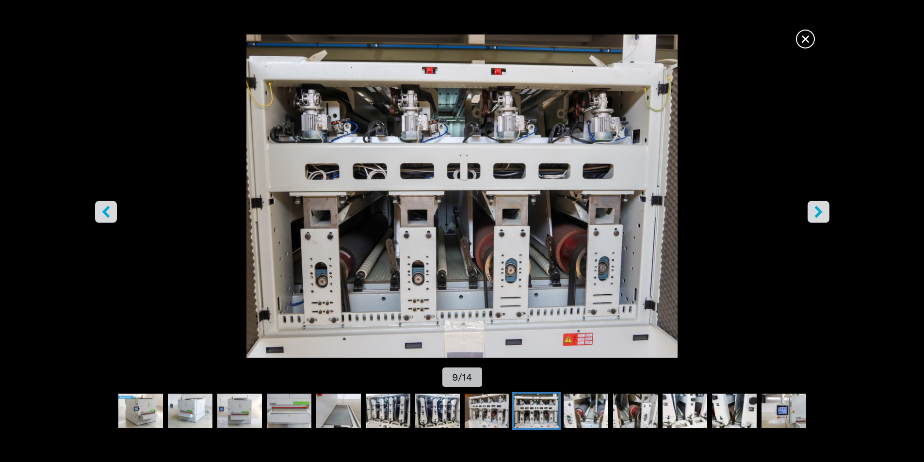
click at [813, 211] on icon "right-button" at bounding box center [818, 212] width 12 height 12
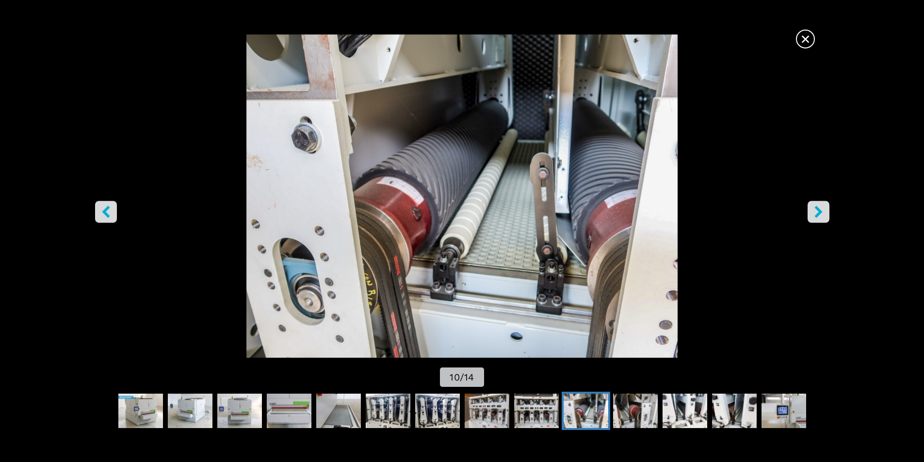
click at [825, 208] on button "right-button" at bounding box center [819, 212] width 22 height 22
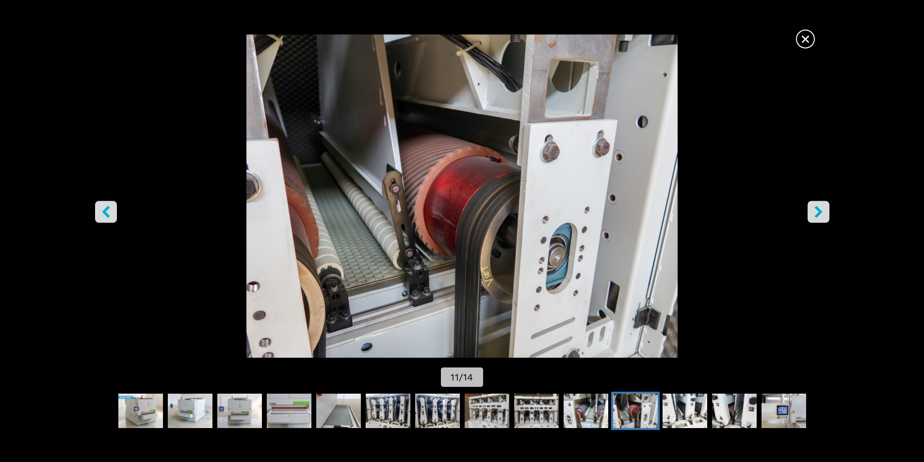
click at [821, 207] on icon "right-button" at bounding box center [818, 212] width 12 height 12
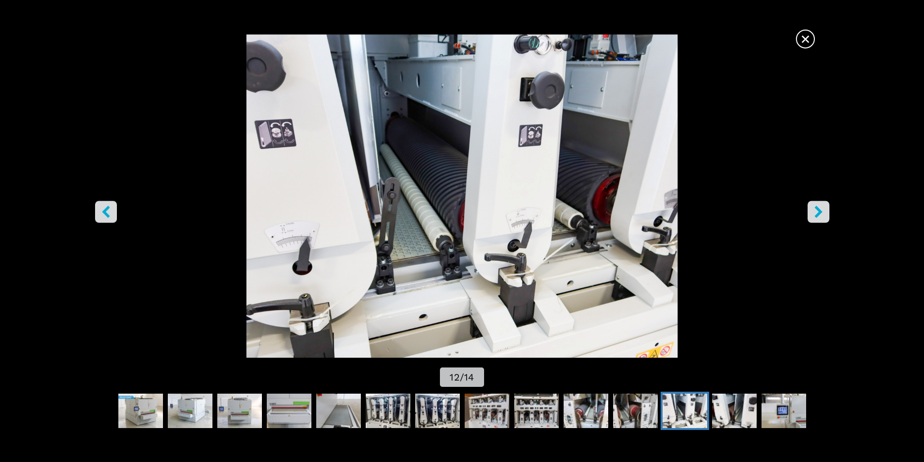
click at [820, 211] on icon "right-button" at bounding box center [818, 212] width 8 height 12
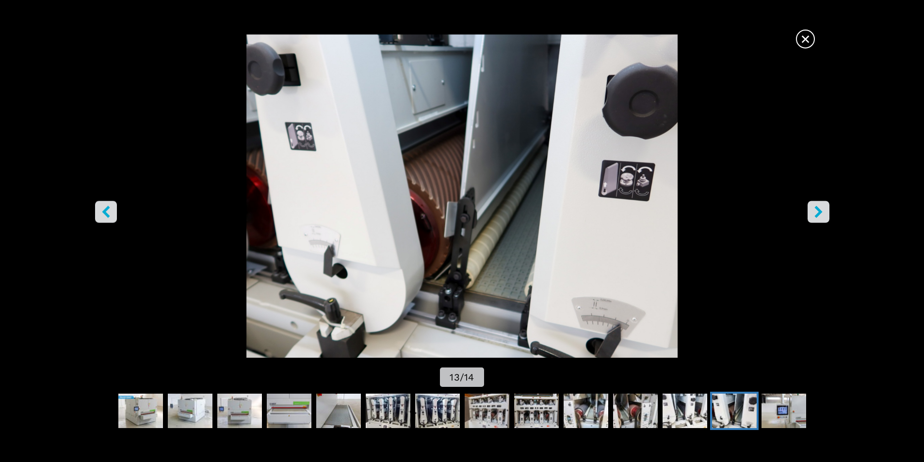
click at [820, 211] on icon "right-button" at bounding box center [818, 212] width 8 height 12
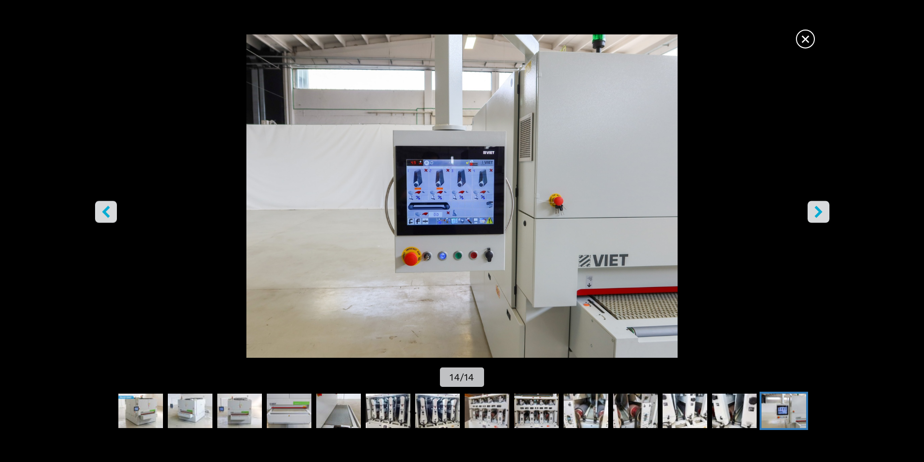
click at [820, 211] on icon "right-button" at bounding box center [818, 212] width 8 height 12
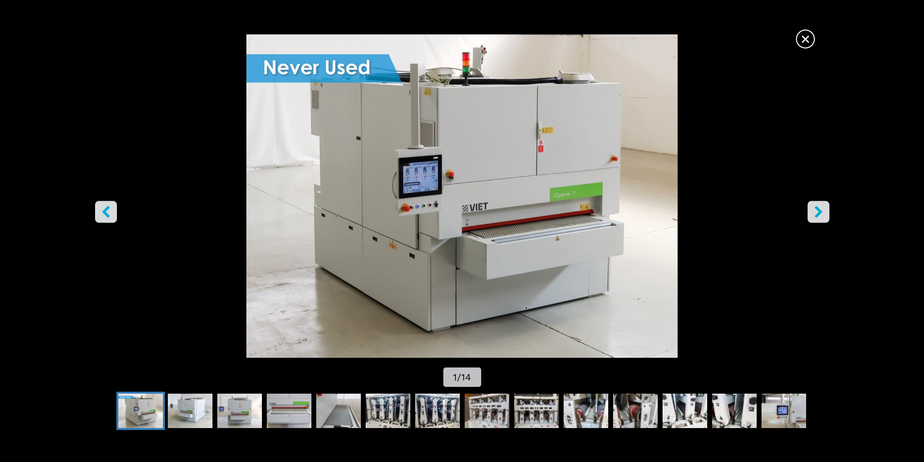
click at [820, 211] on icon "right-button" at bounding box center [818, 212] width 8 height 12
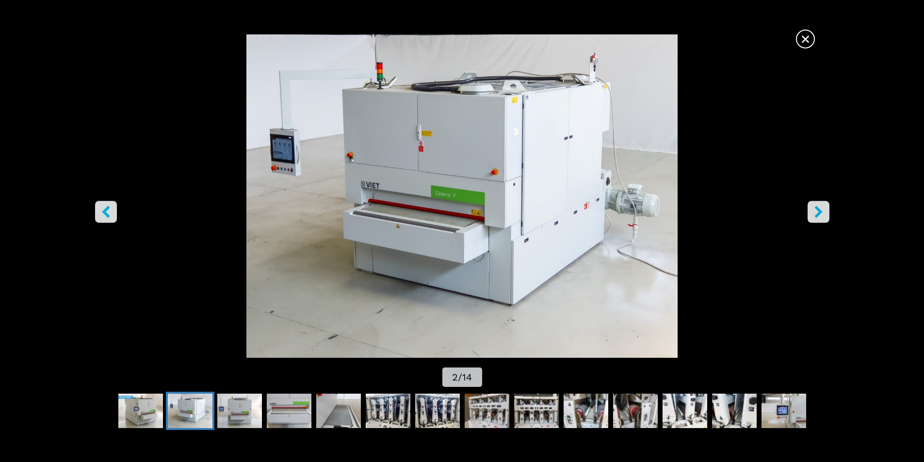
click at [820, 211] on icon "right-button" at bounding box center [818, 212] width 8 height 12
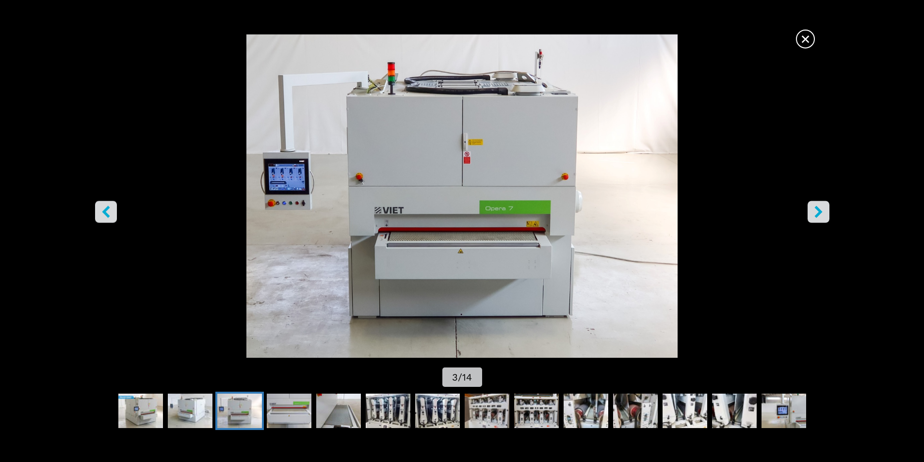
click at [820, 211] on icon "right-button" at bounding box center [818, 212] width 8 height 12
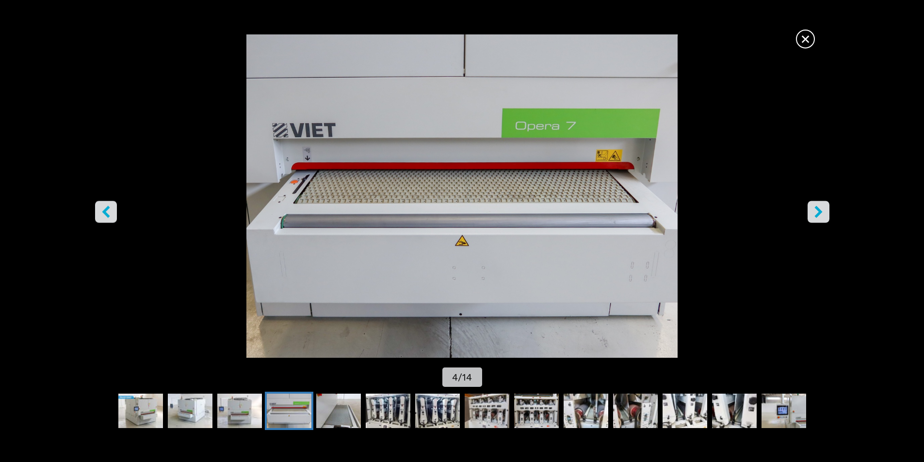
click at [820, 211] on icon "right-button" at bounding box center [818, 212] width 8 height 12
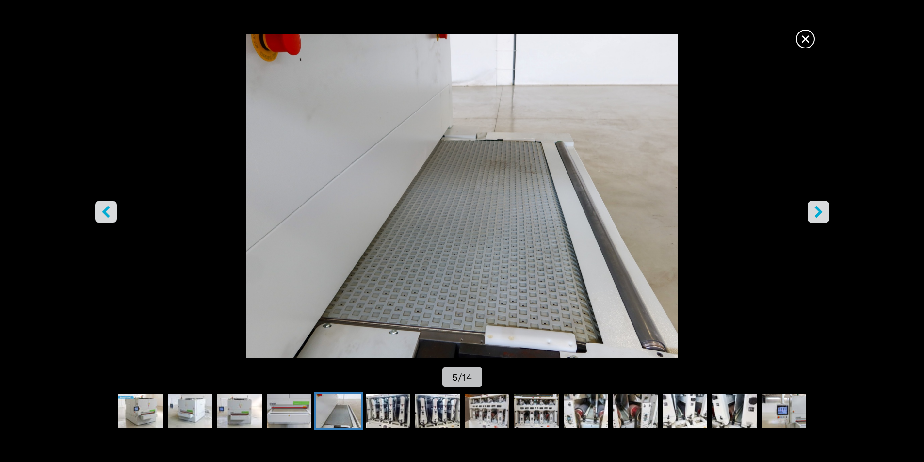
click at [820, 211] on icon "right-button" at bounding box center [818, 212] width 8 height 12
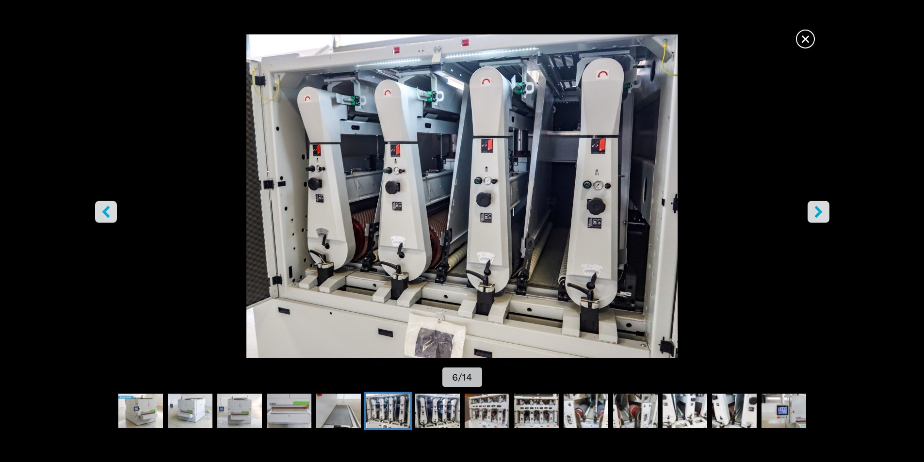
click at [820, 211] on icon "right-button" at bounding box center [818, 212] width 8 height 12
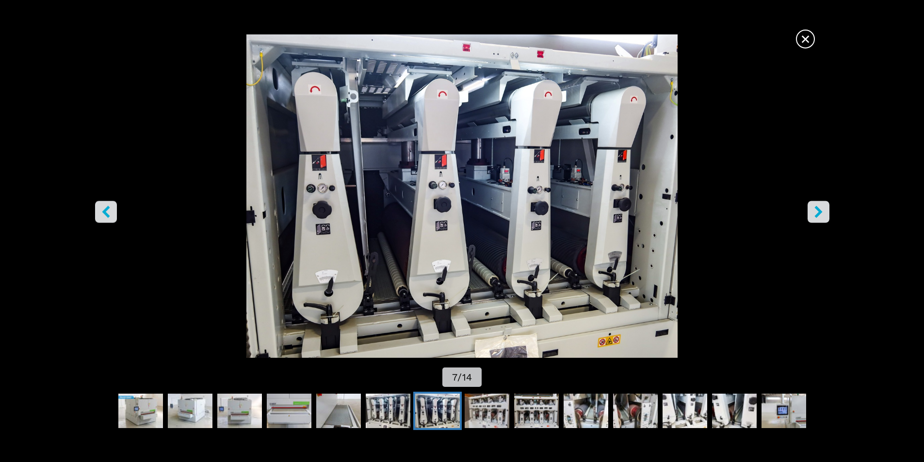
click at [820, 211] on icon "right-button" at bounding box center [818, 212] width 8 height 12
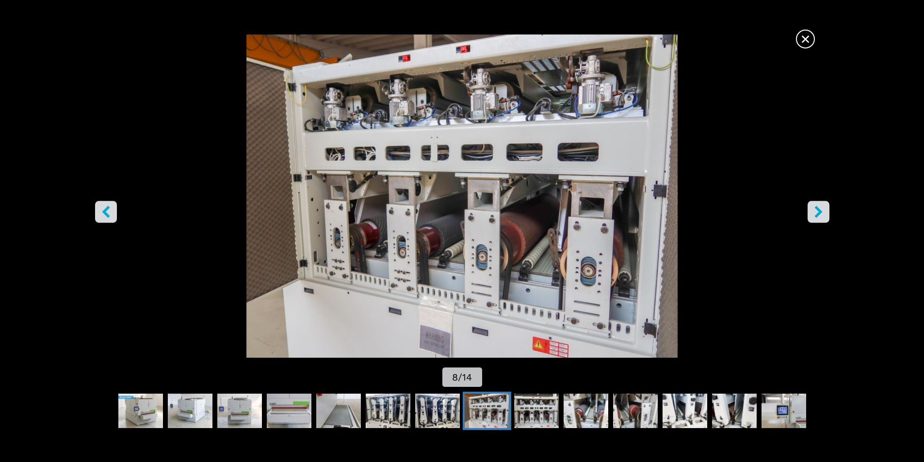
click at [820, 211] on icon "right-button" at bounding box center [818, 212] width 8 height 12
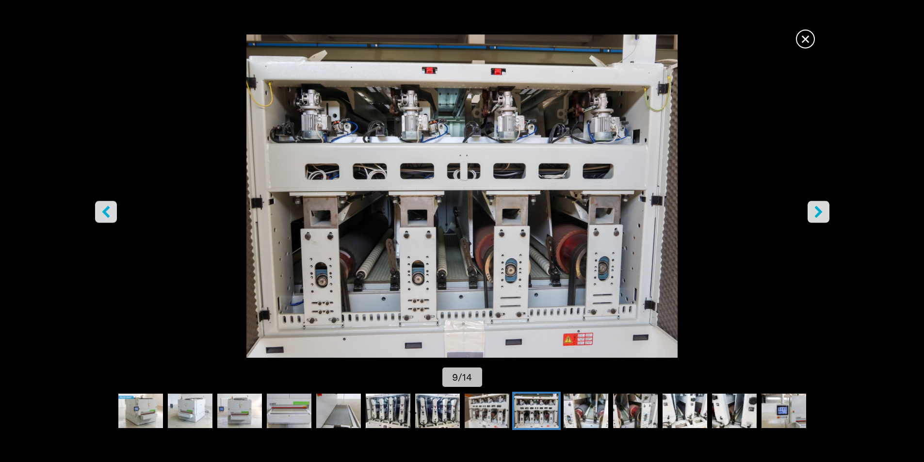
click at [820, 211] on icon "right-button" at bounding box center [818, 212] width 8 height 12
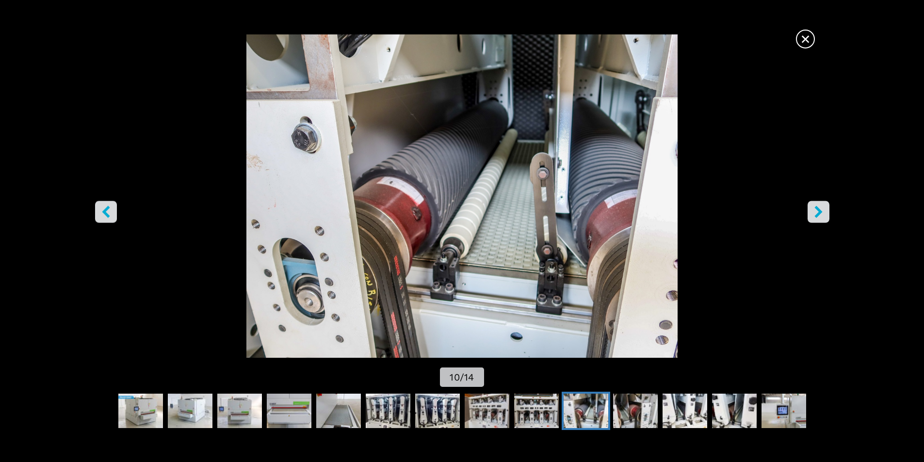
click at [820, 211] on icon "right-button" at bounding box center [818, 212] width 8 height 12
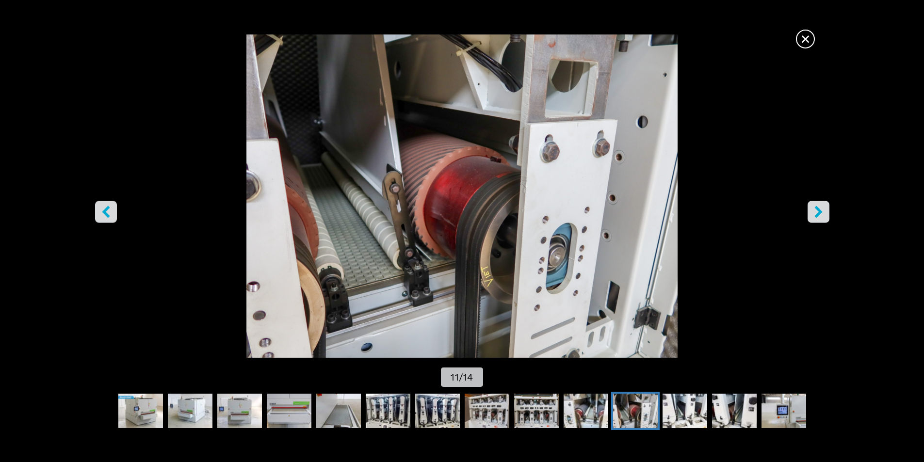
click at [813, 213] on icon "right-button" at bounding box center [818, 212] width 12 height 12
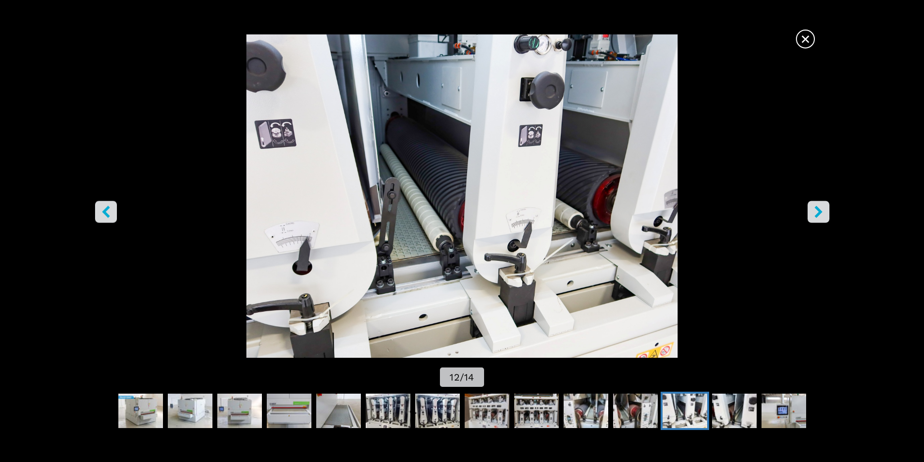
click at [111, 208] on icon "left-button" at bounding box center [106, 212] width 12 height 12
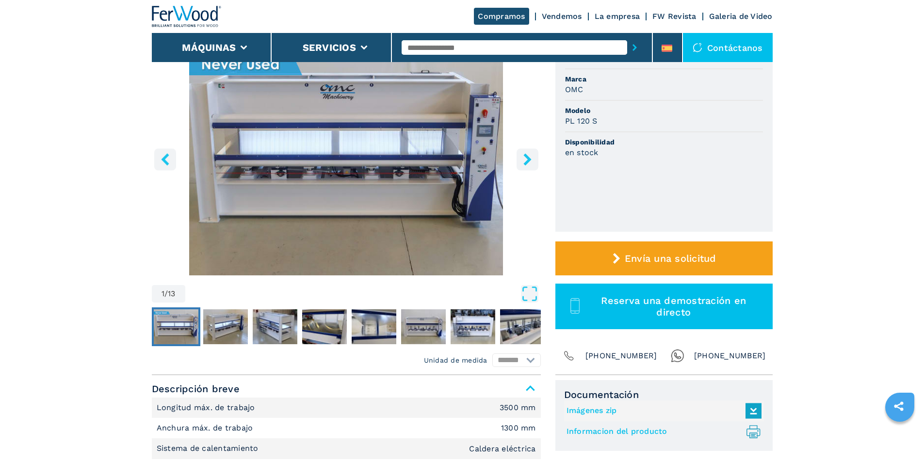
scroll to position [146, 0]
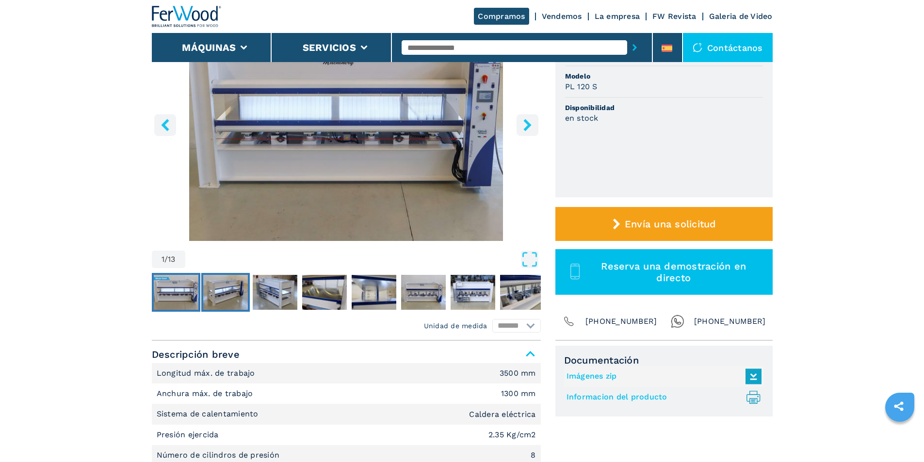
click at [225, 283] on img "Go to Slide 2" at bounding box center [225, 292] width 45 height 35
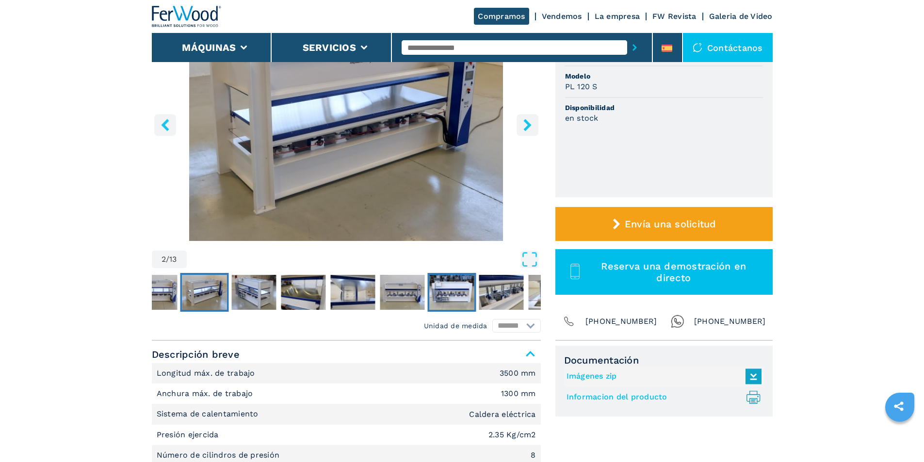
click at [450, 290] on img "Go to Slide 7" at bounding box center [451, 292] width 45 height 35
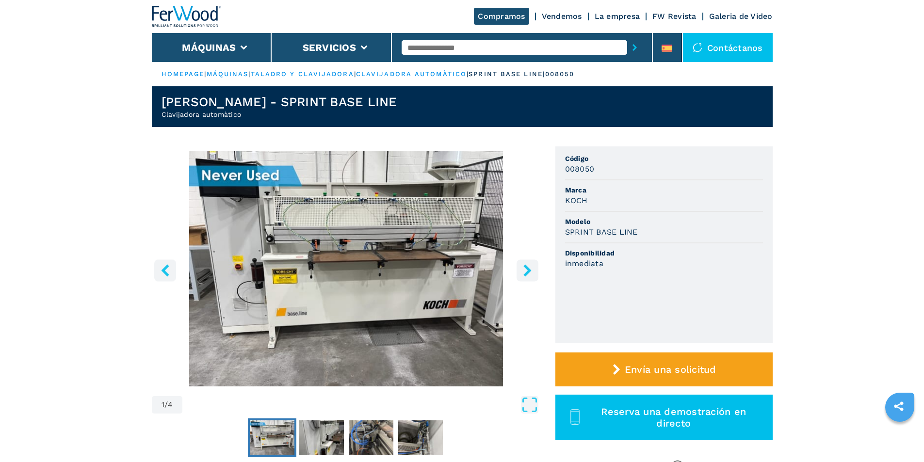
click at [529, 267] on icon "right-button" at bounding box center [527, 270] width 12 height 12
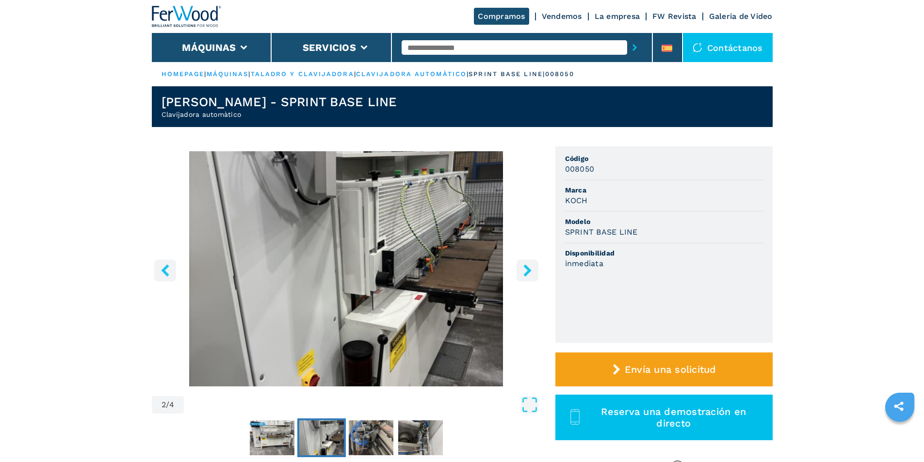
click at [529, 267] on icon "right-button" at bounding box center [527, 270] width 12 height 12
